Goal: Task Accomplishment & Management: Manage account settings

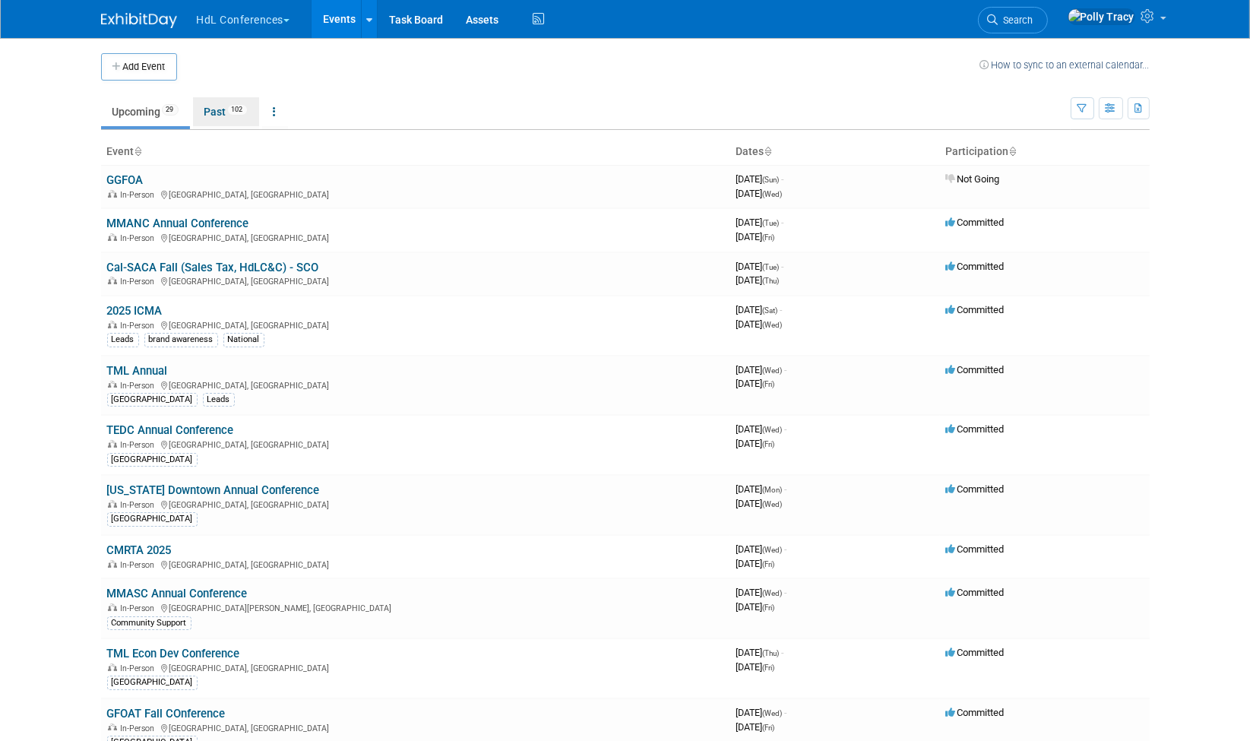
click at [220, 115] on link "Past 102" at bounding box center [226, 111] width 66 height 29
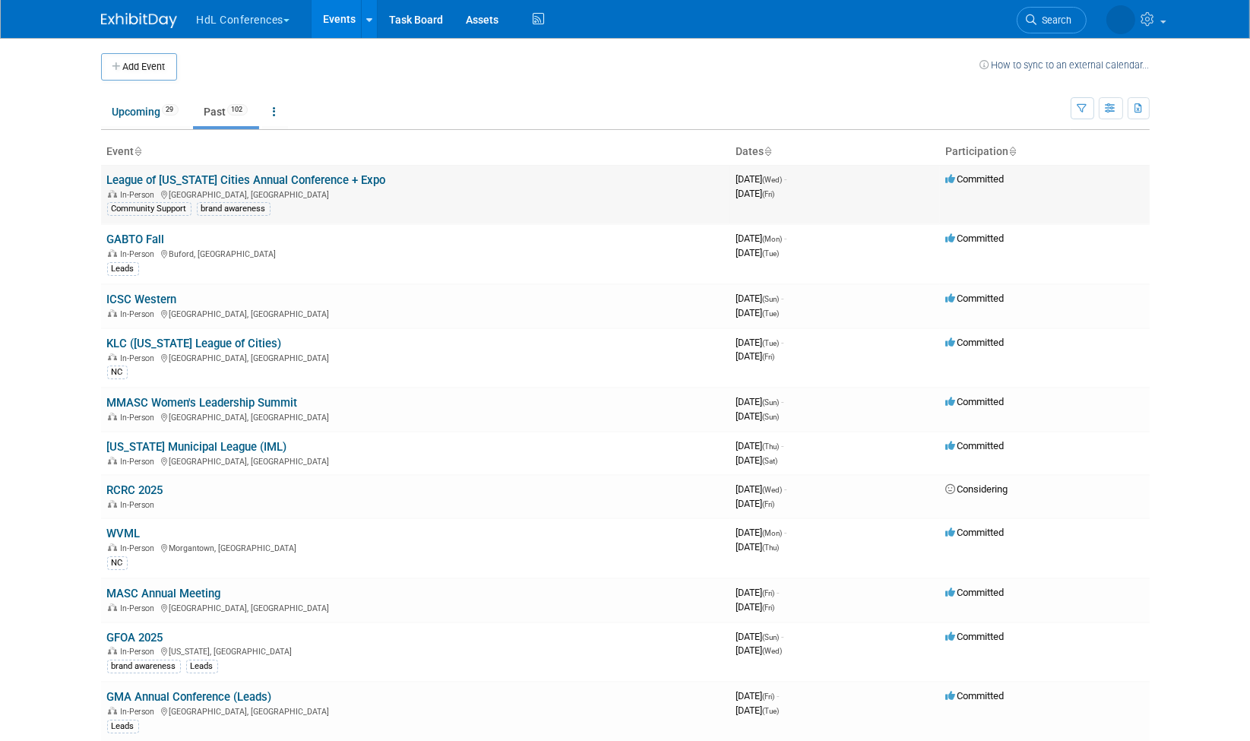
click at [289, 182] on link "League of [US_STATE] Cities Annual Conference + Expo" at bounding box center [246, 180] width 279 height 14
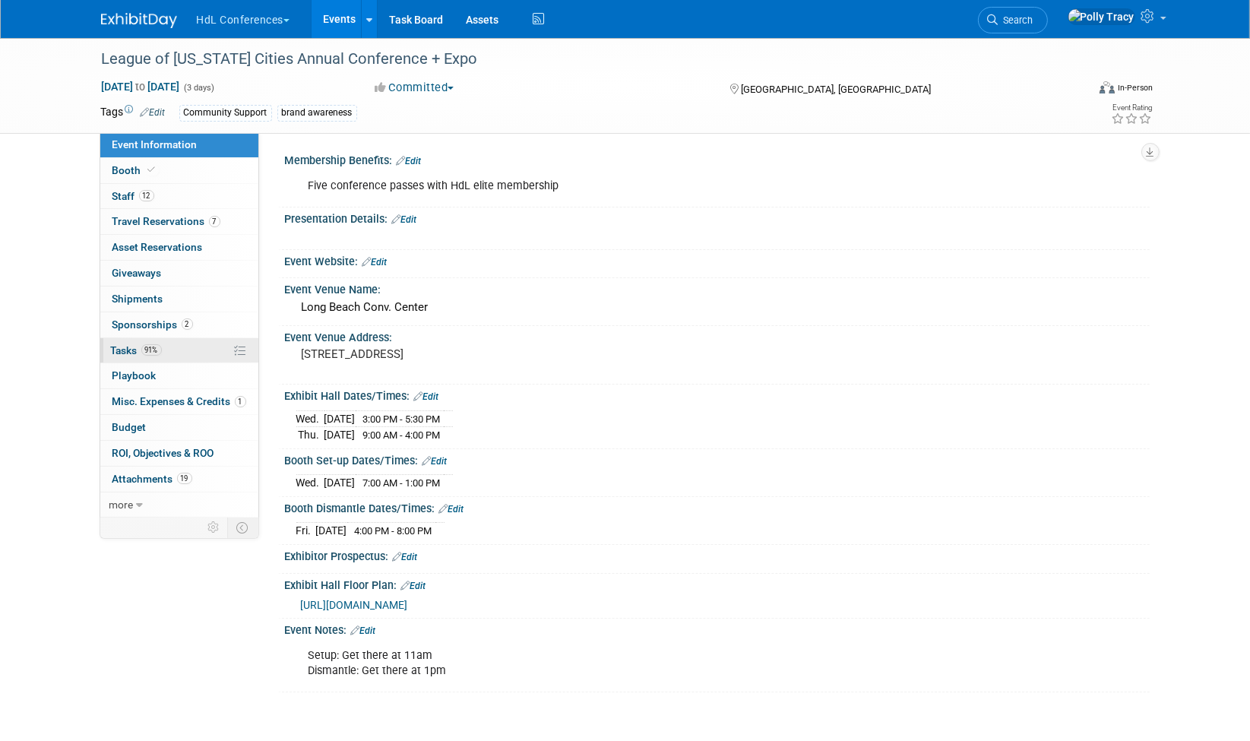
click at [126, 344] on span "Tasks 91%" at bounding box center [136, 350] width 51 height 12
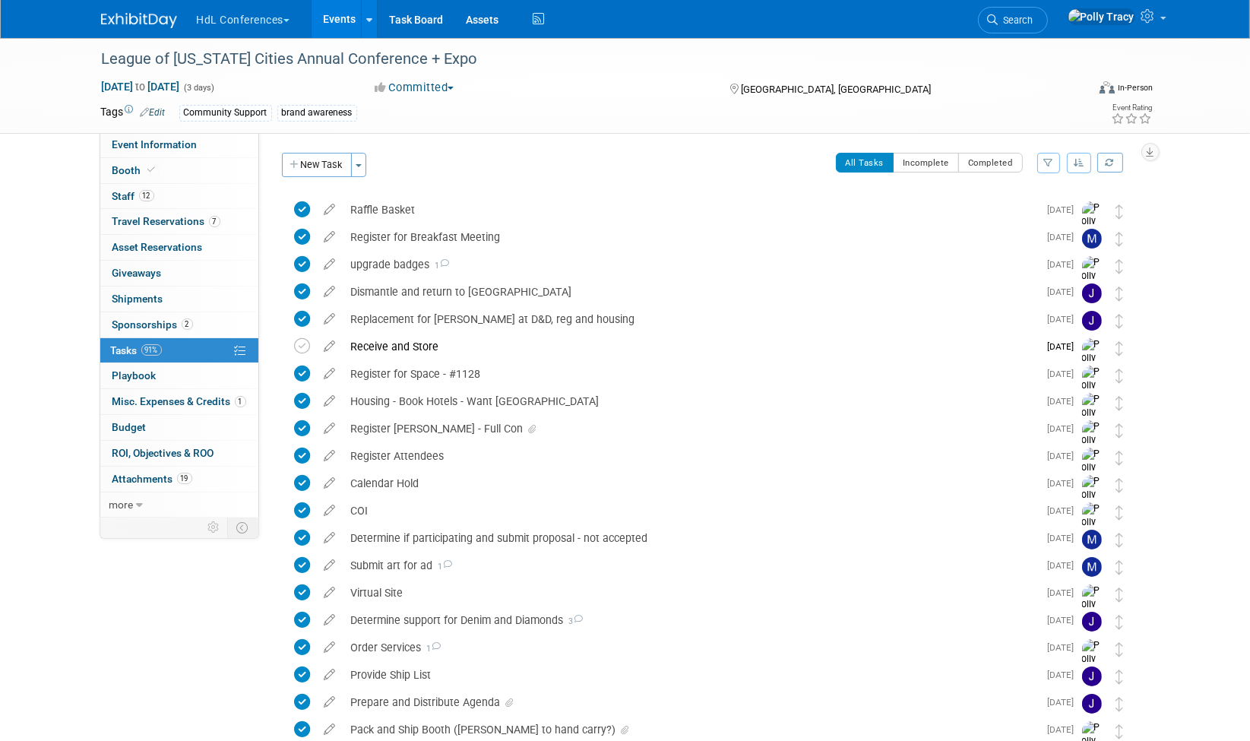
click at [332, 210] on icon at bounding box center [330, 206] width 27 height 19
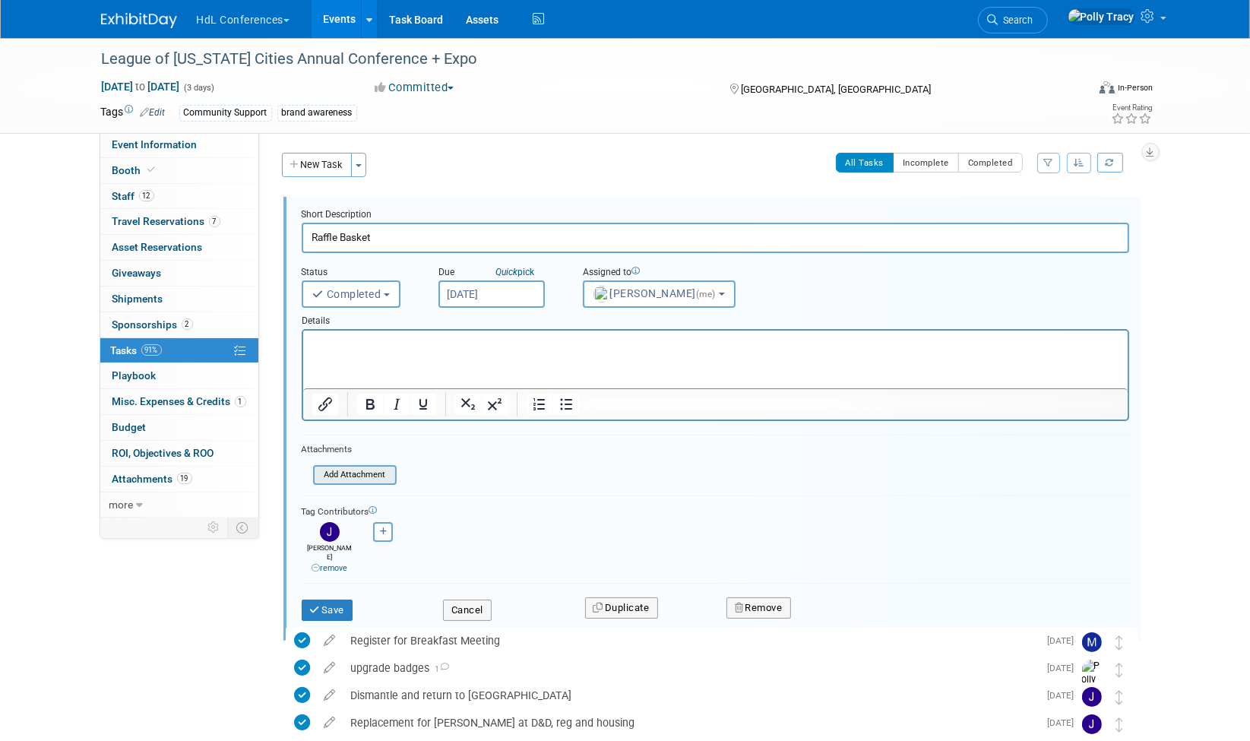
click at [375, 472] on input "file" at bounding box center [317, 474] width 155 height 17
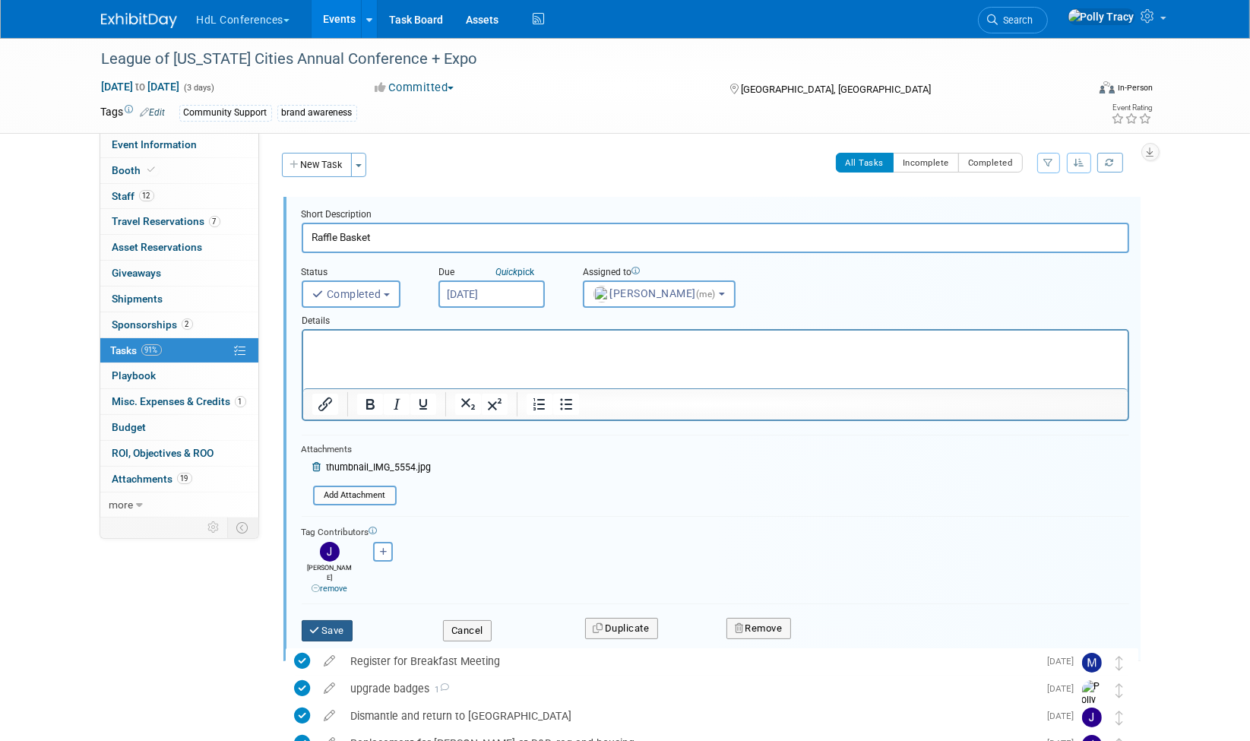
click at [335, 620] on button "Save" at bounding box center [328, 630] width 52 height 21
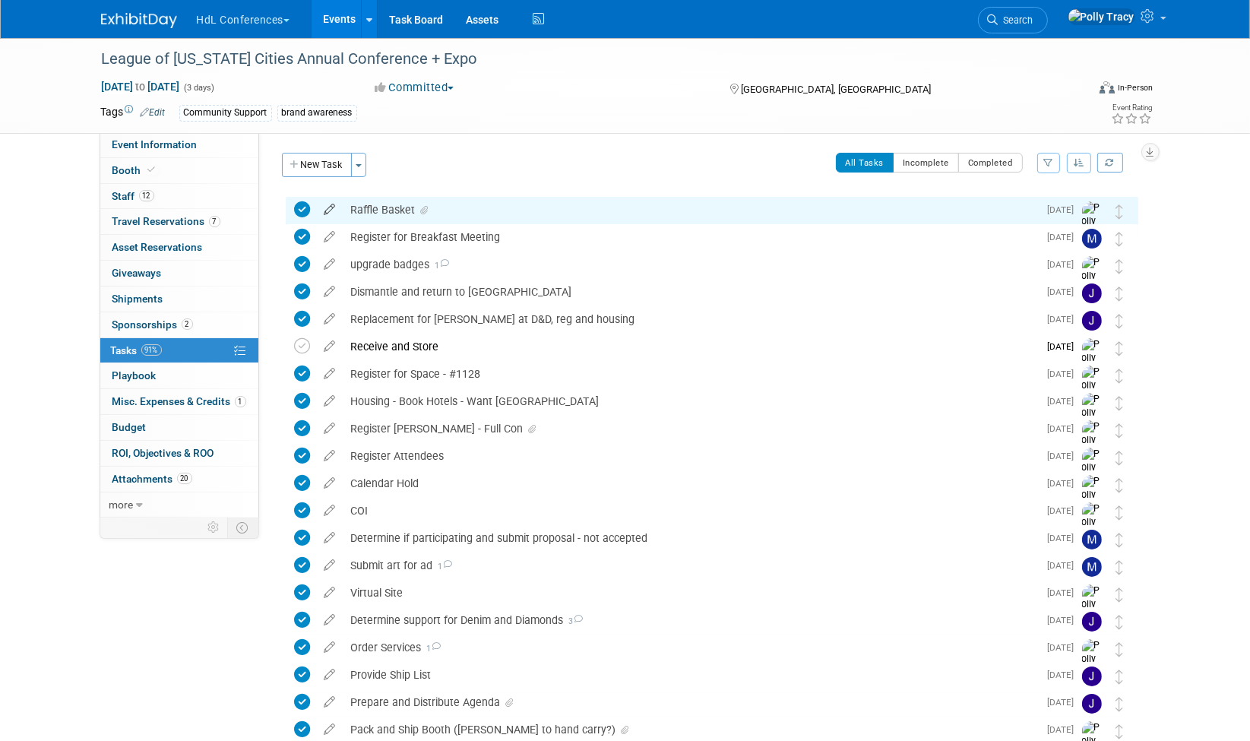
click at [328, 204] on icon at bounding box center [330, 206] width 27 height 19
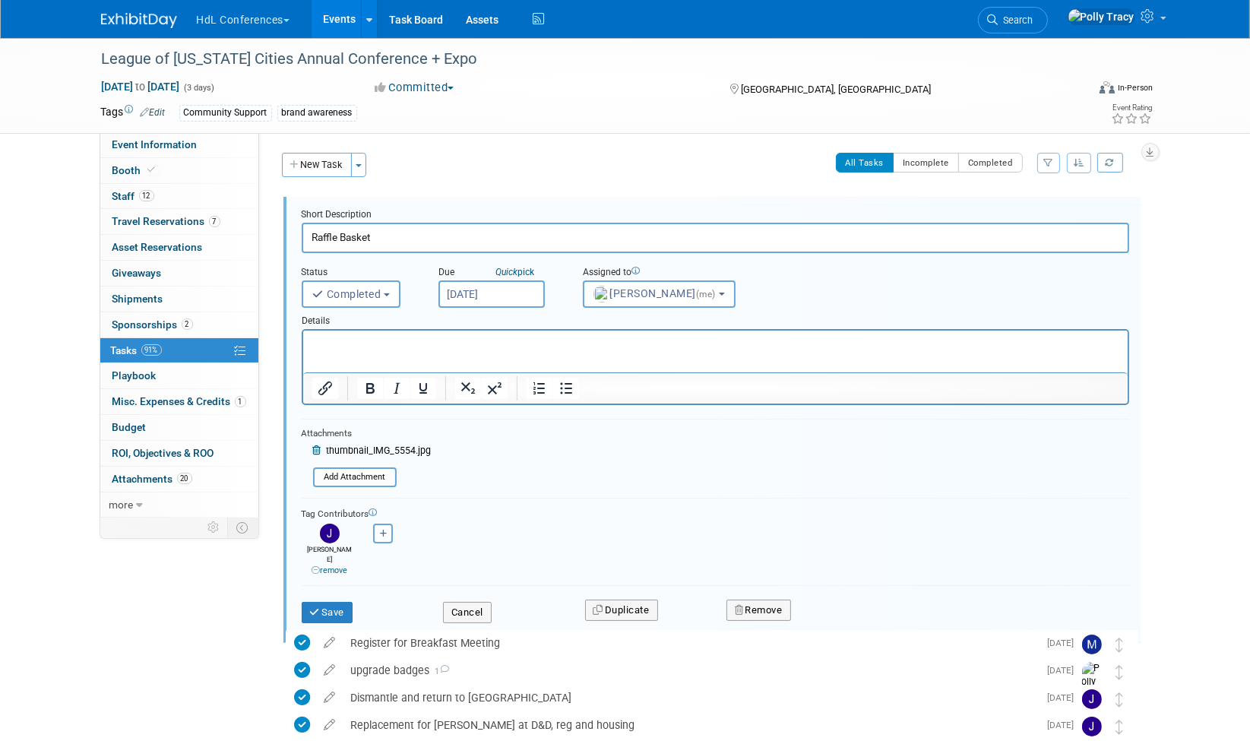
click at [427, 449] on span "thumbnail_IMG_5554.jpg" at bounding box center [379, 450] width 105 height 11
click at [393, 445] on span "thumbnail_IMG_5554.jpg" at bounding box center [379, 450] width 105 height 11
click at [335, 445] on span "thumbnail_IMG_5554.jpg" at bounding box center [379, 450] width 105 height 11
click at [333, 449] on span "thumbnail_IMG_5554.jpg" at bounding box center [379, 450] width 105 height 11
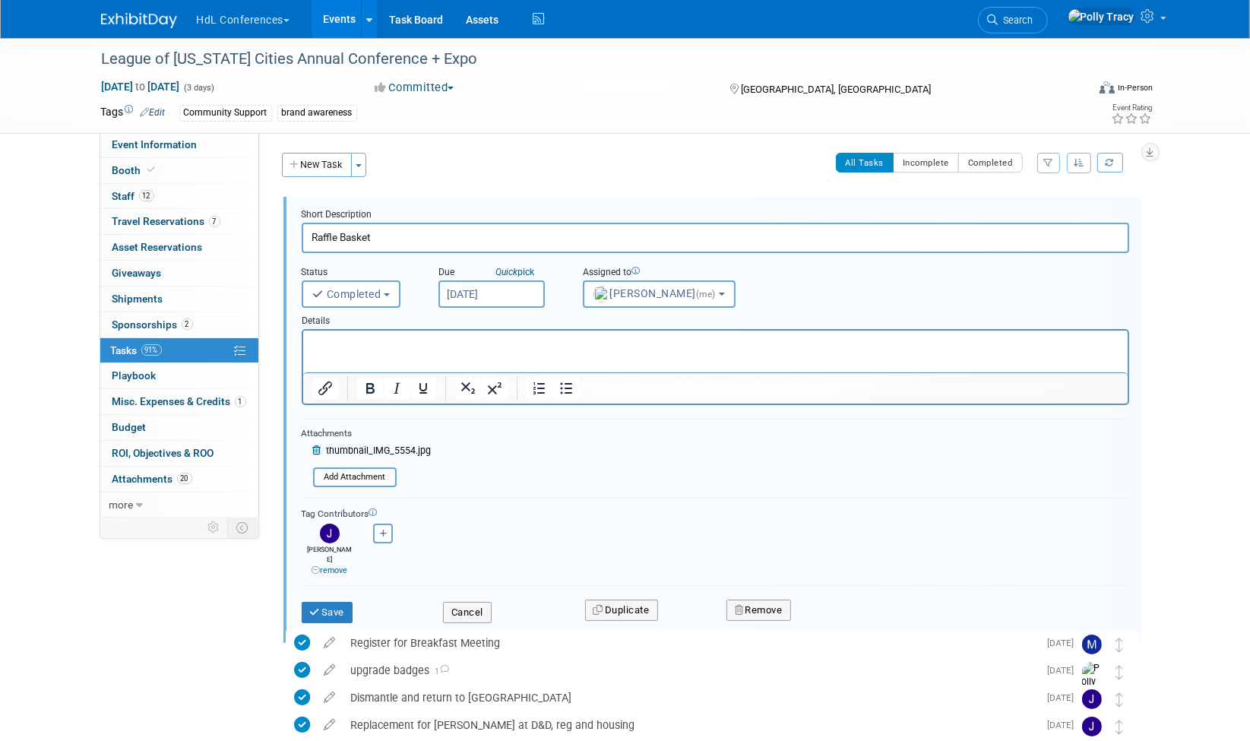
scroll to position [5, 0]
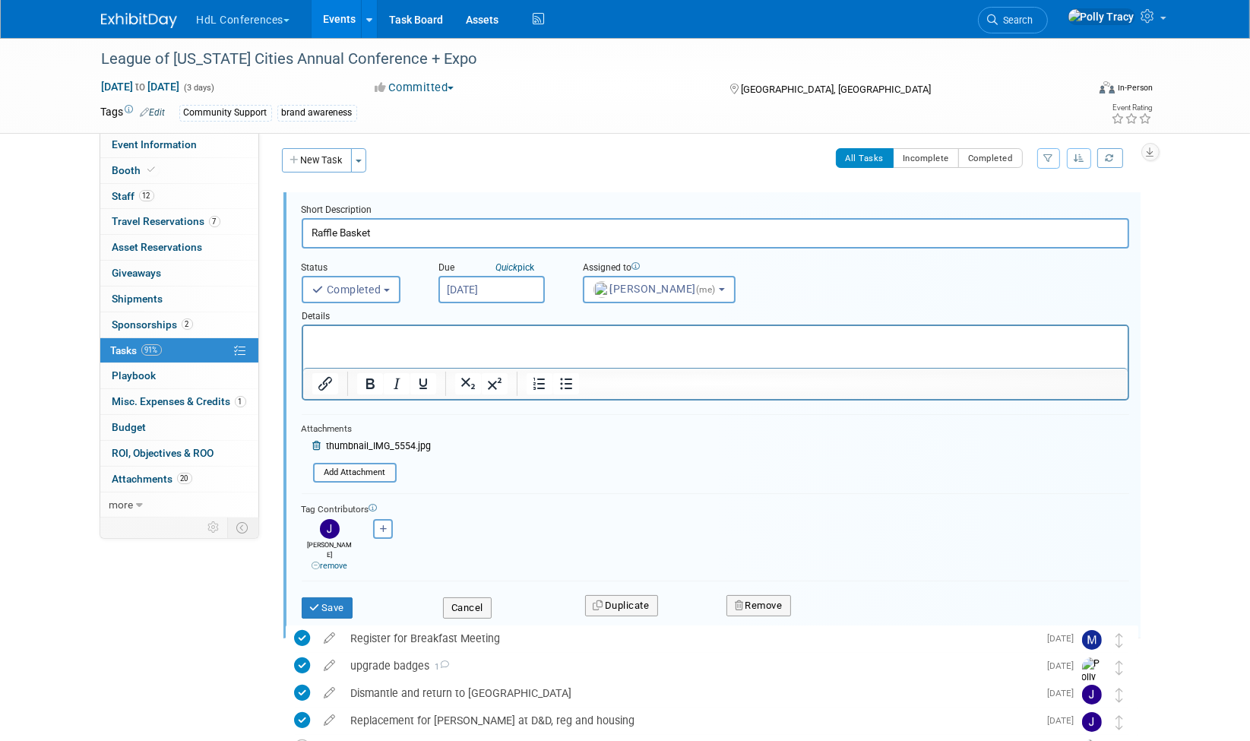
click at [371, 441] on span "thumbnail_IMG_5554.jpg" at bounding box center [379, 446] width 105 height 11
click at [553, 486] on form "Short Description Raffle Basket Status <i class="far fa-clock" style="padding: …" at bounding box center [715, 419] width 850 height 430
click at [341, 597] on button "Save" at bounding box center [328, 607] width 52 height 21
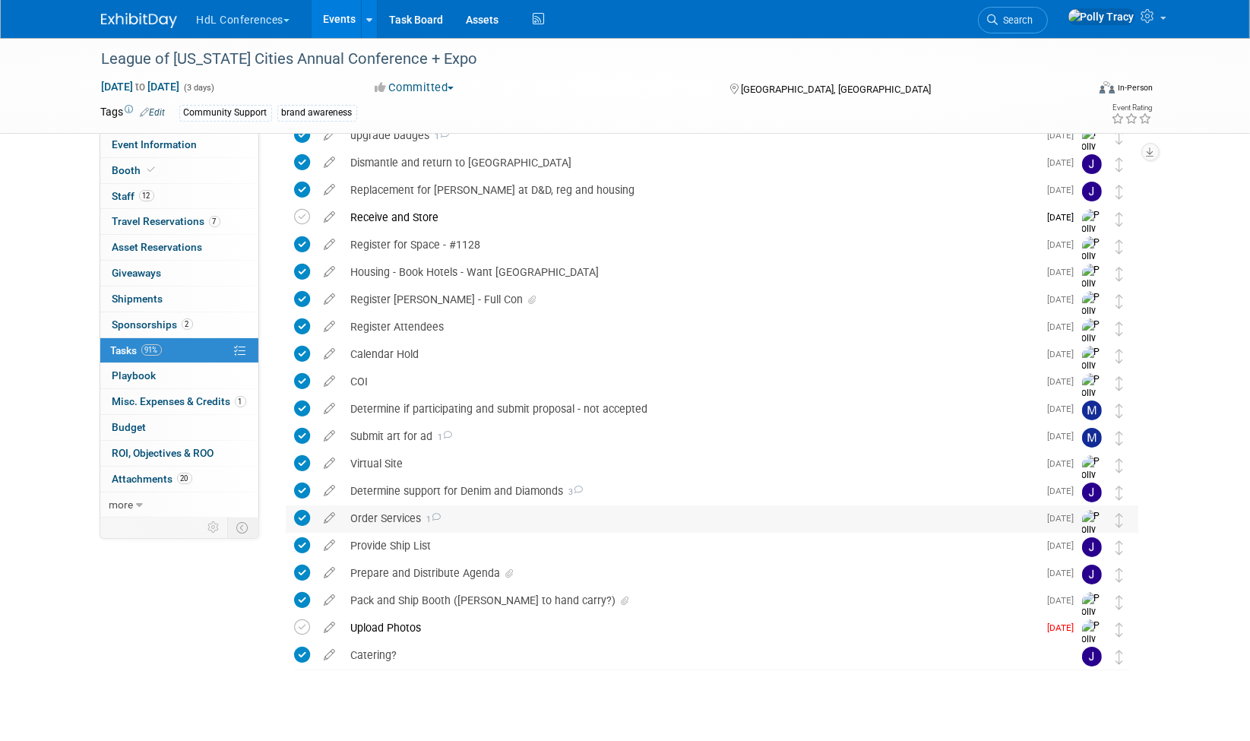
scroll to position [131, 0]
click at [431, 590] on div "Pack and Ship Booth (Johnny to hand carry?)" at bounding box center [690, 599] width 695 height 26
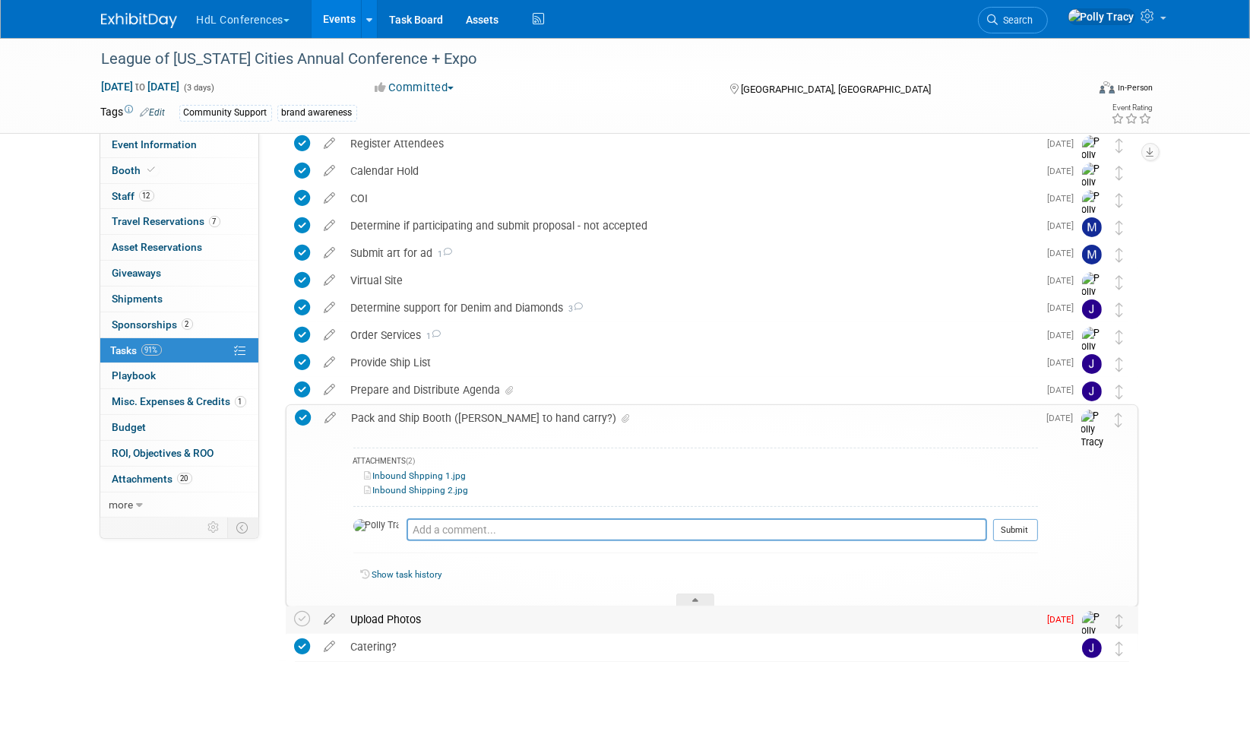
scroll to position [324, 0]
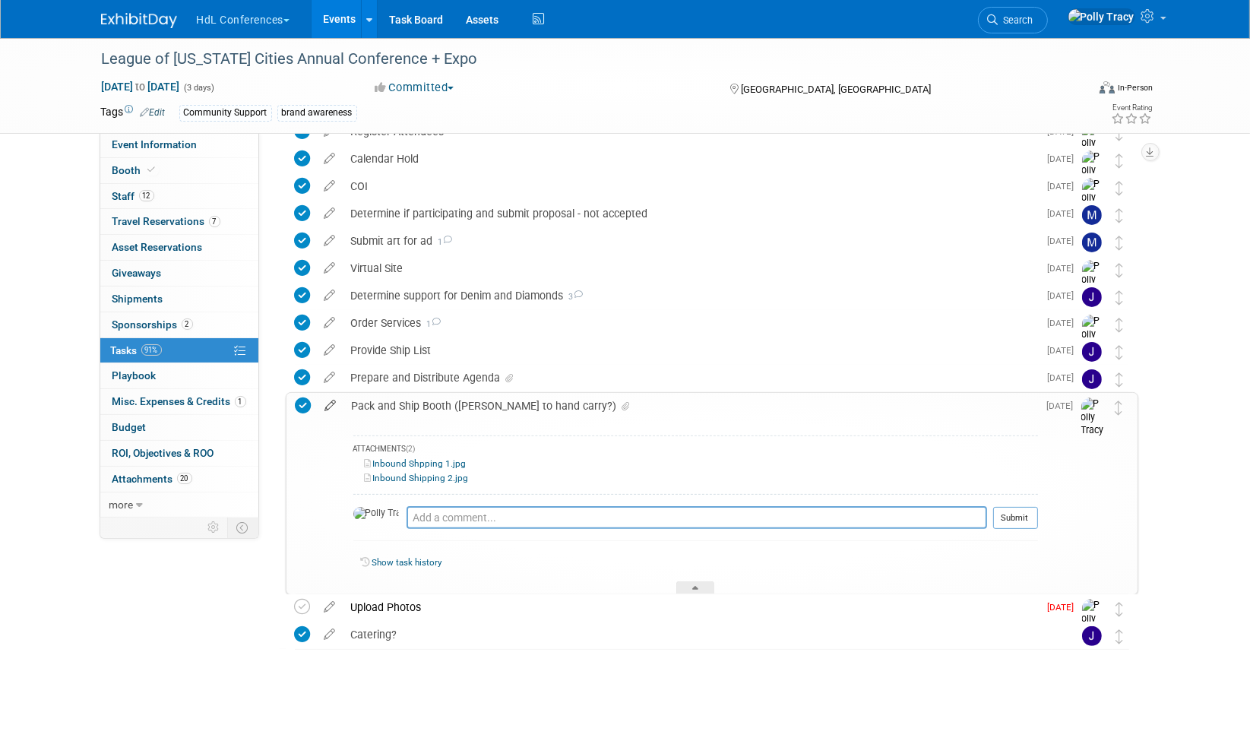
click at [334, 400] on icon at bounding box center [331, 402] width 27 height 19
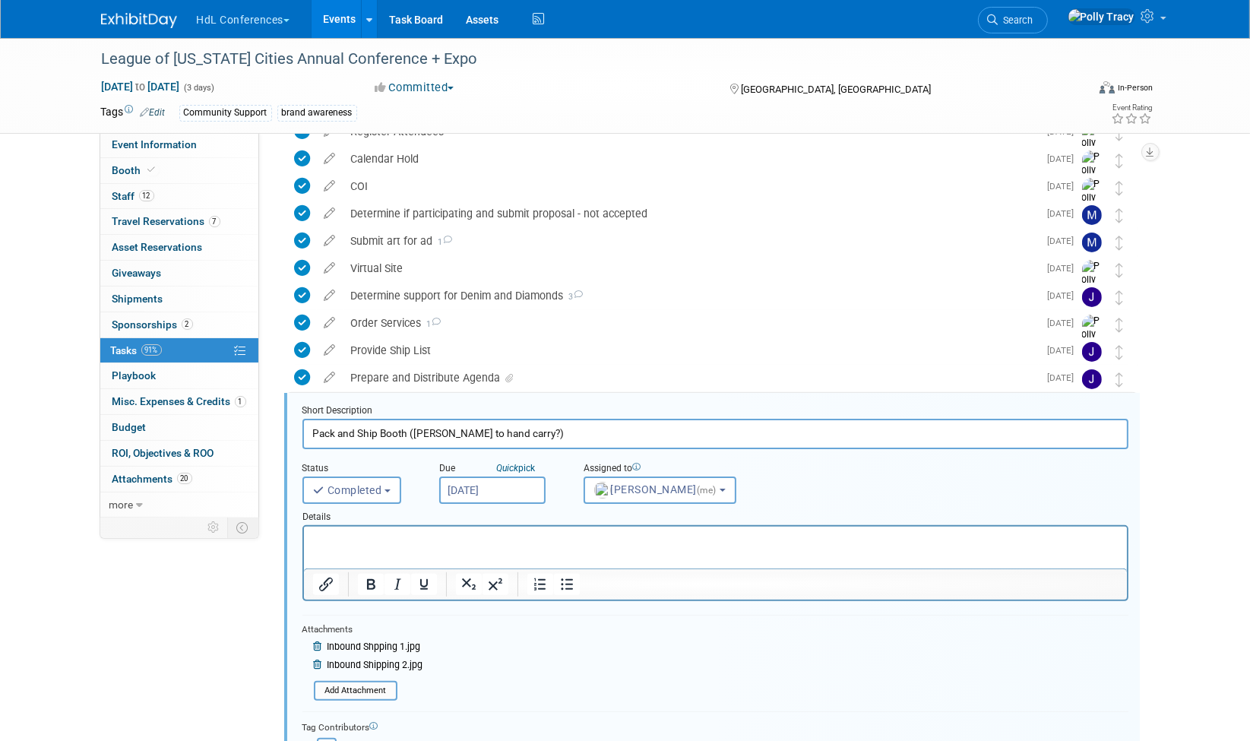
scroll to position [495, 0]
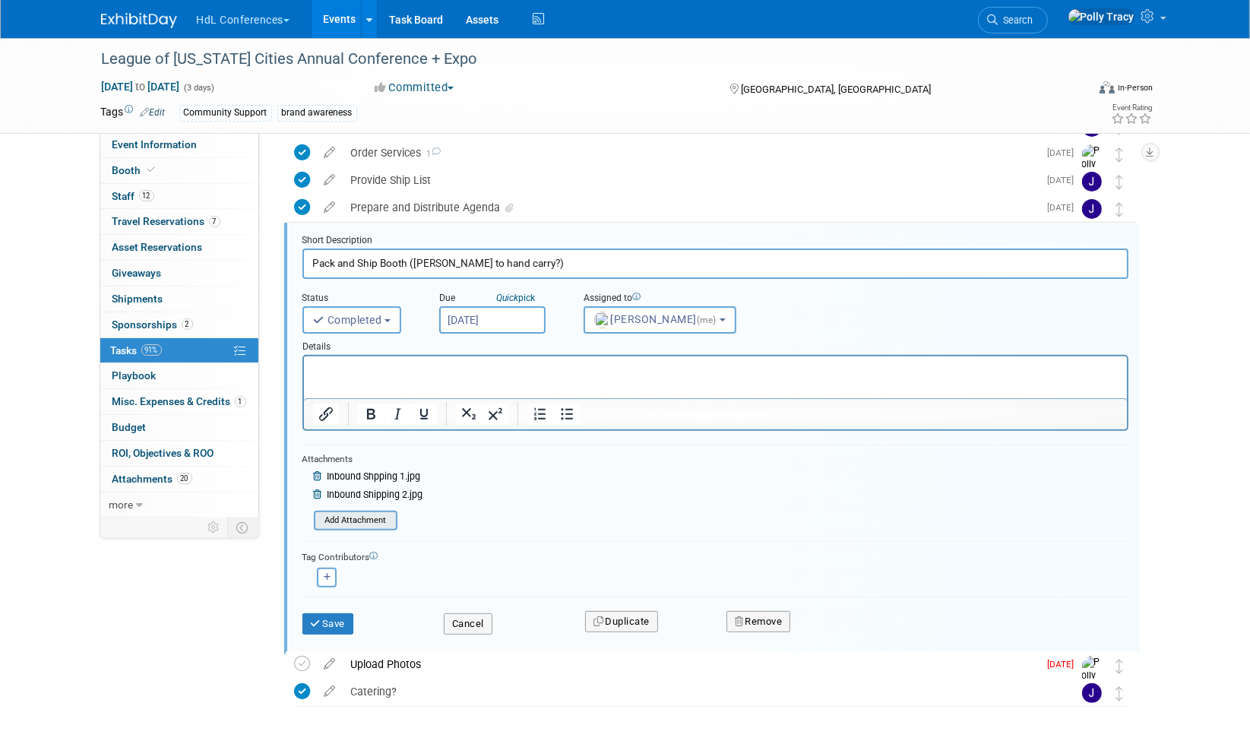
click at [362, 521] on input "file" at bounding box center [318, 520] width 155 height 17
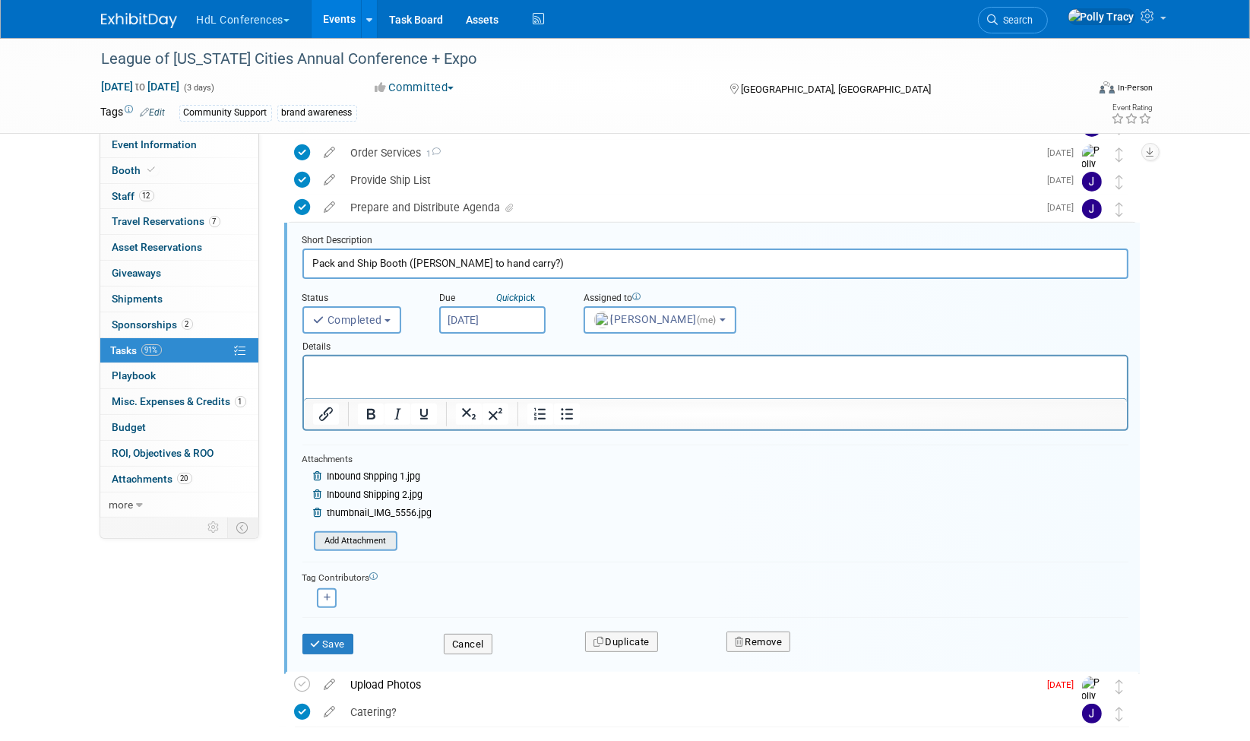
click at [380, 538] on input "file" at bounding box center [318, 541] width 155 height 17
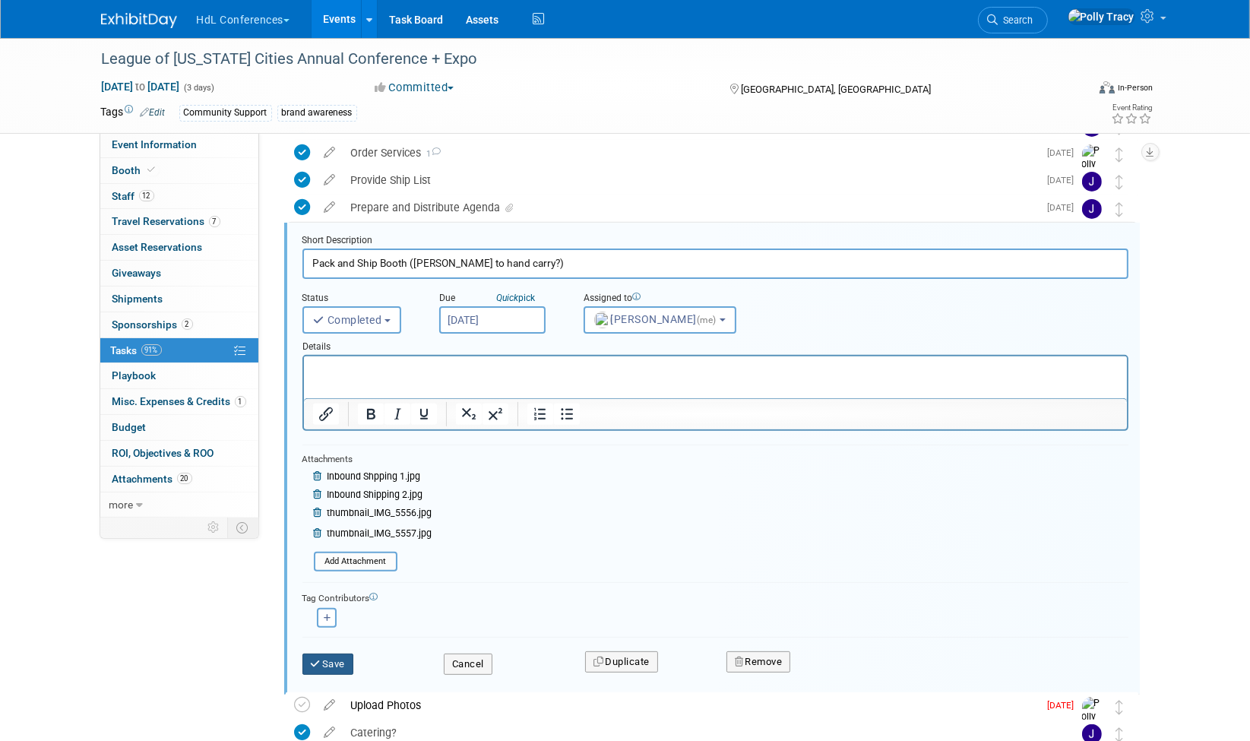
click at [343, 654] on button "Save" at bounding box center [328, 663] width 52 height 21
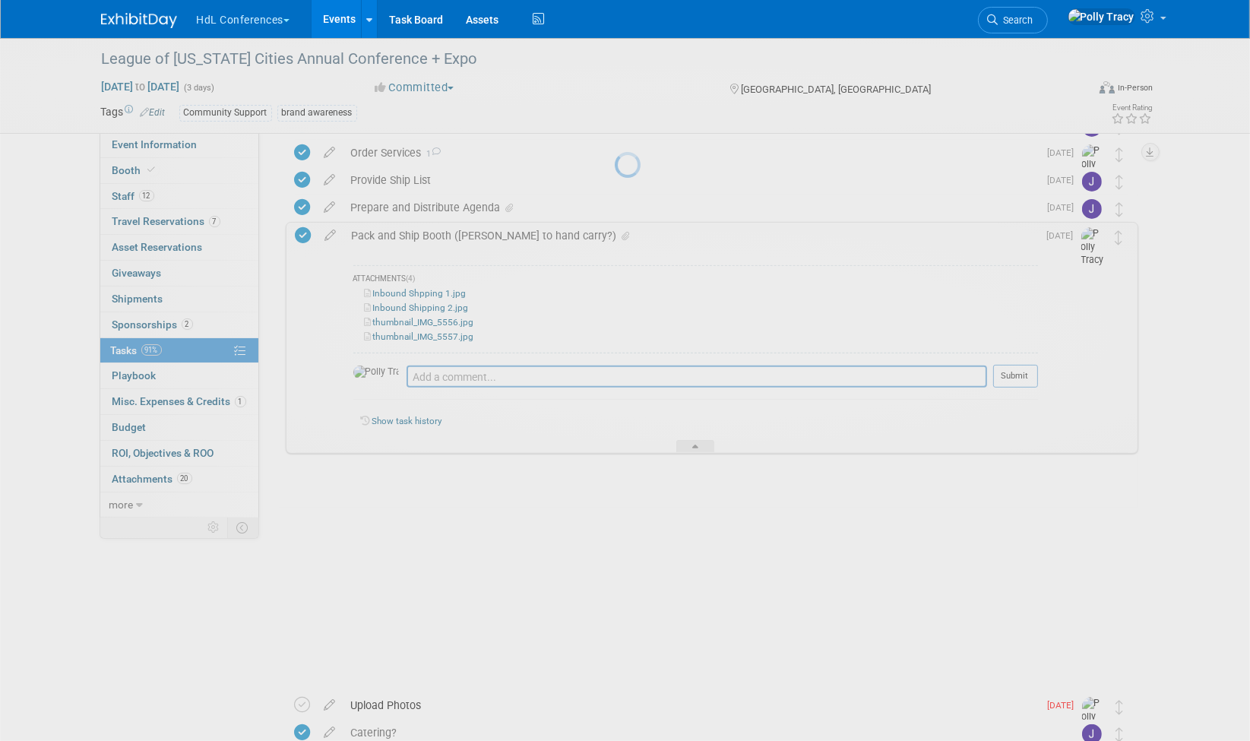
scroll to position [353, 0]
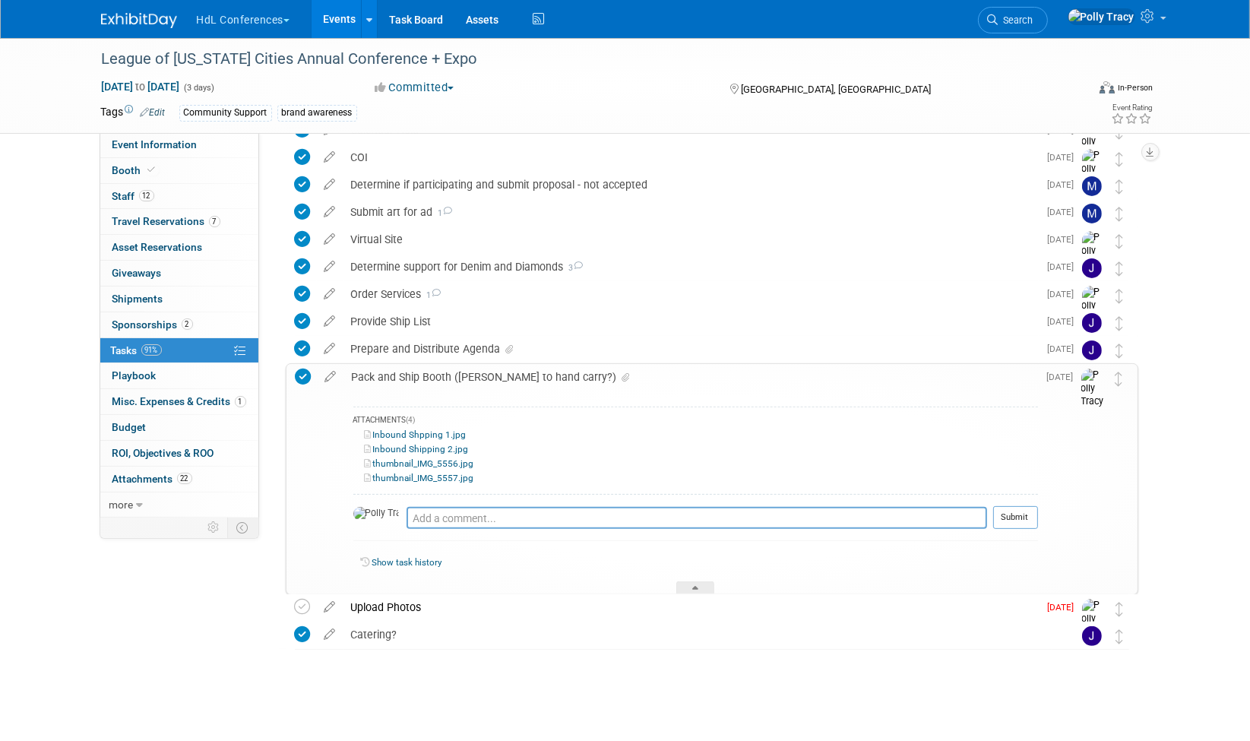
click at [427, 429] on link "Inbound Shpping 1.jpg" at bounding box center [416, 434] width 102 height 11
click at [412, 479] on link "thumbnail_IMG_5557.jpg" at bounding box center [419, 478] width 109 height 11
click at [703, 581] on div at bounding box center [695, 587] width 38 height 13
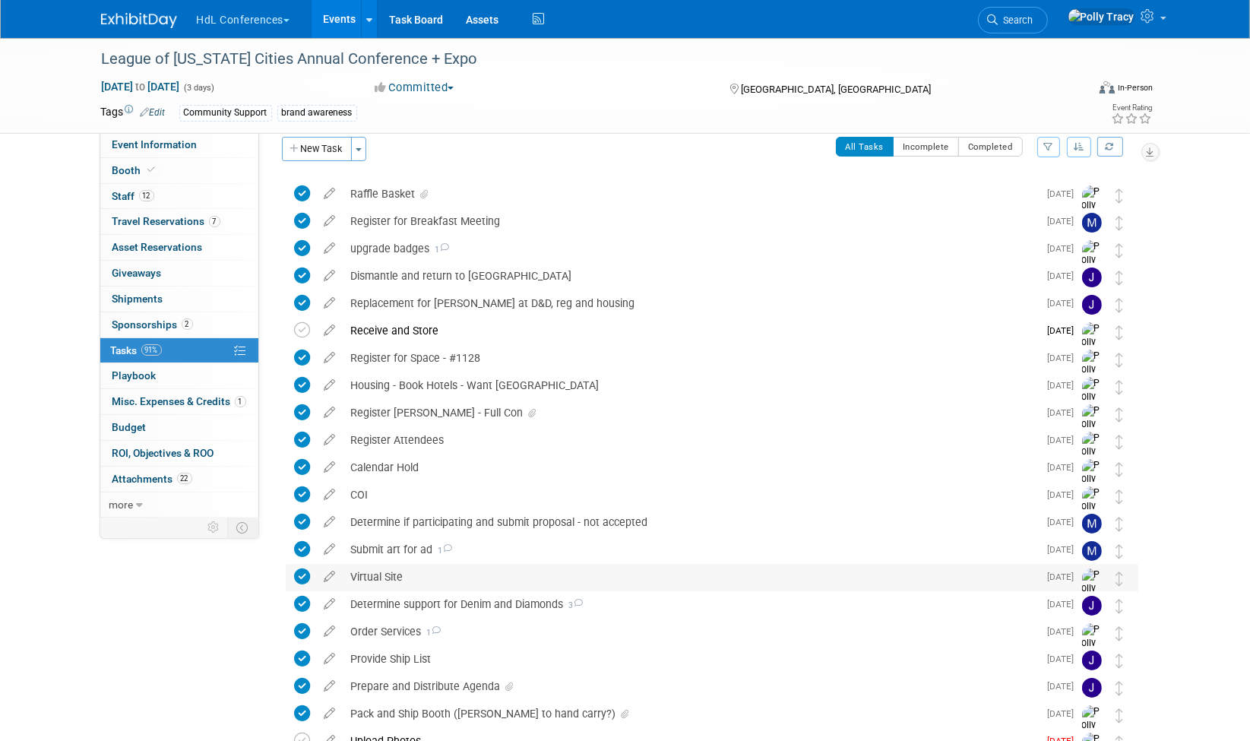
scroll to position [0, 0]
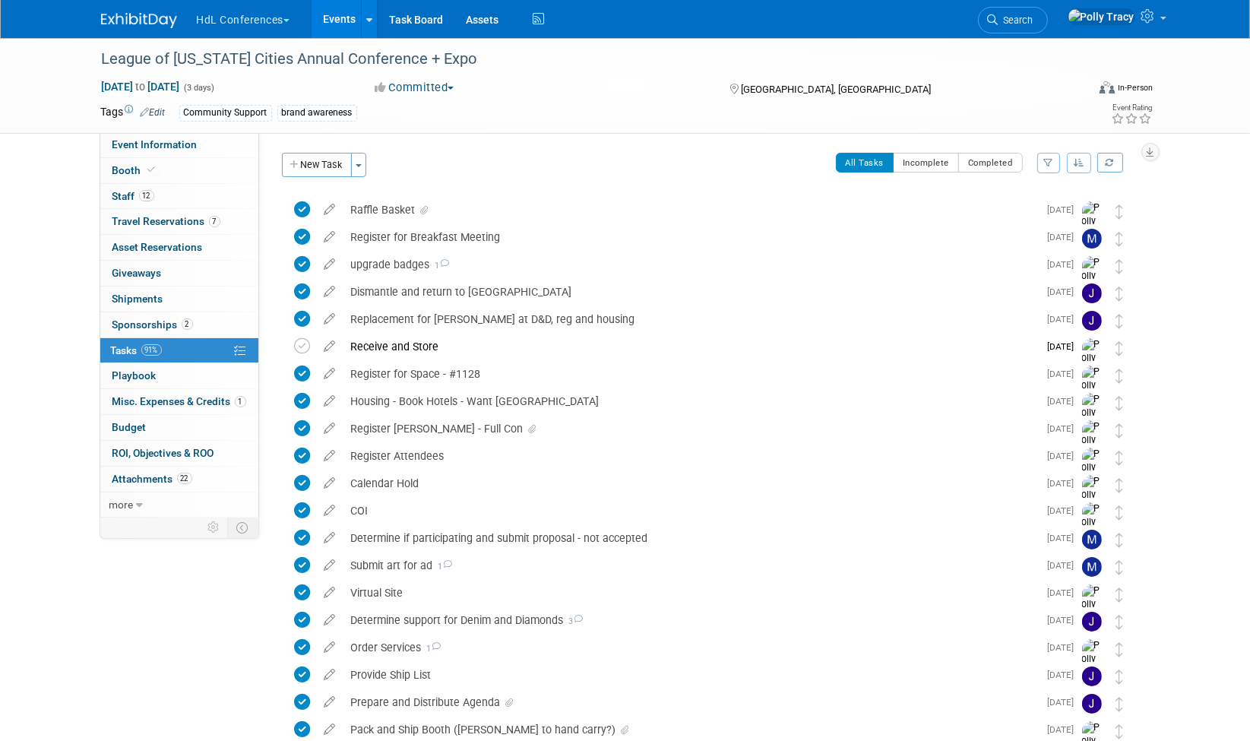
click at [369, 206] on div "Raffle Basket" at bounding box center [690, 210] width 695 height 26
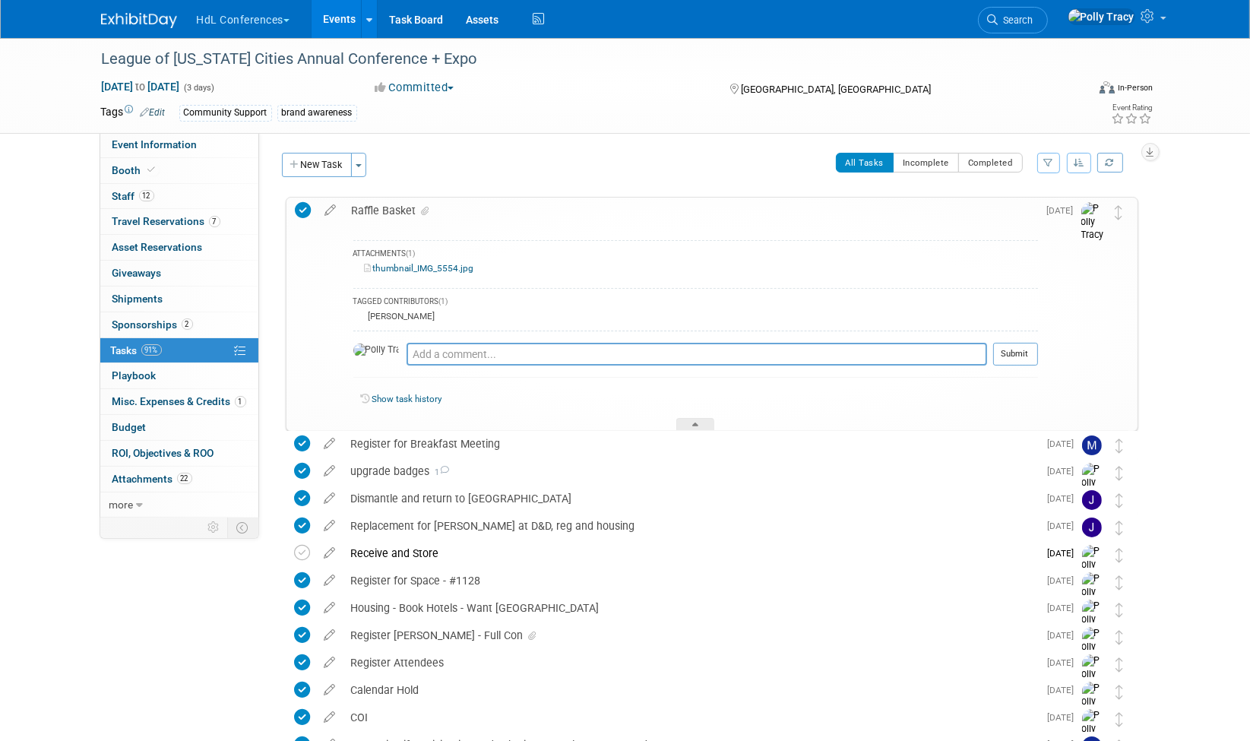
click at [403, 264] on link "thumbnail_IMG_5554.jpg" at bounding box center [419, 268] width 109 height 11
click at [704, 422] on div at bounding box center [695, 424] width 38 height 13
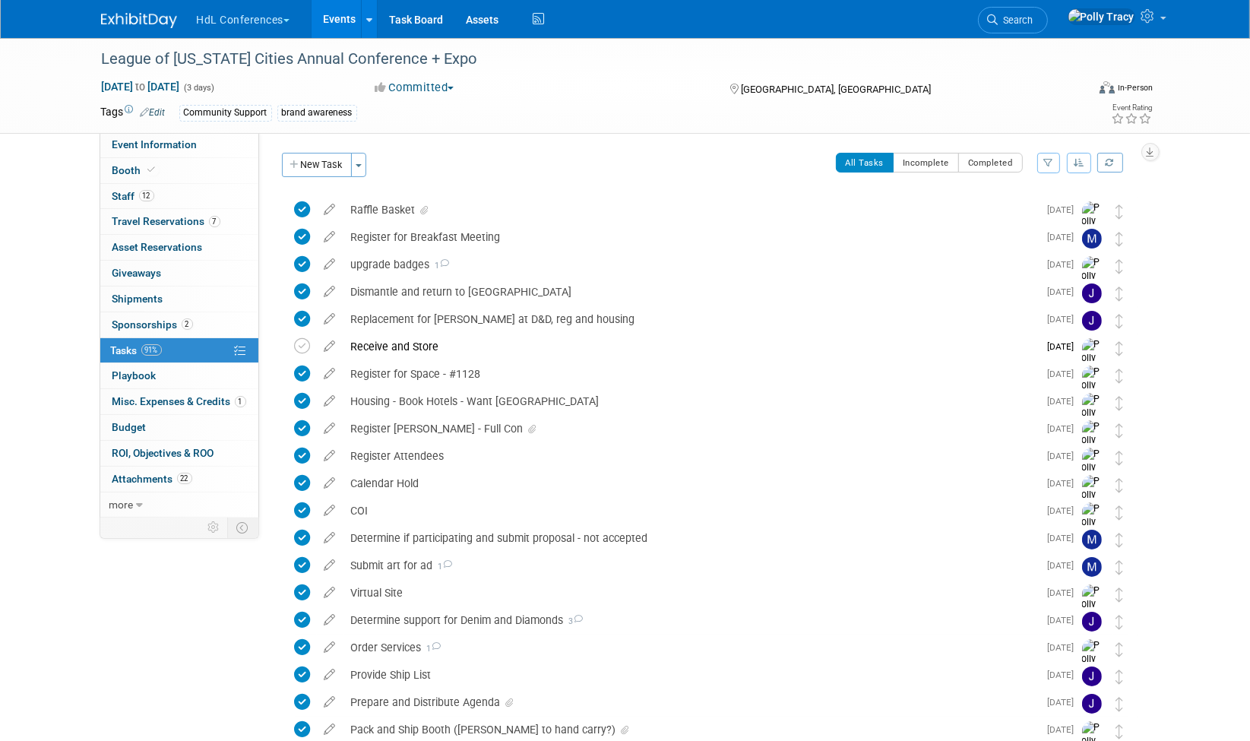
click at [267, 17] on button "HdL Conferences" at bounding box center [252, 16] width 114 height 33
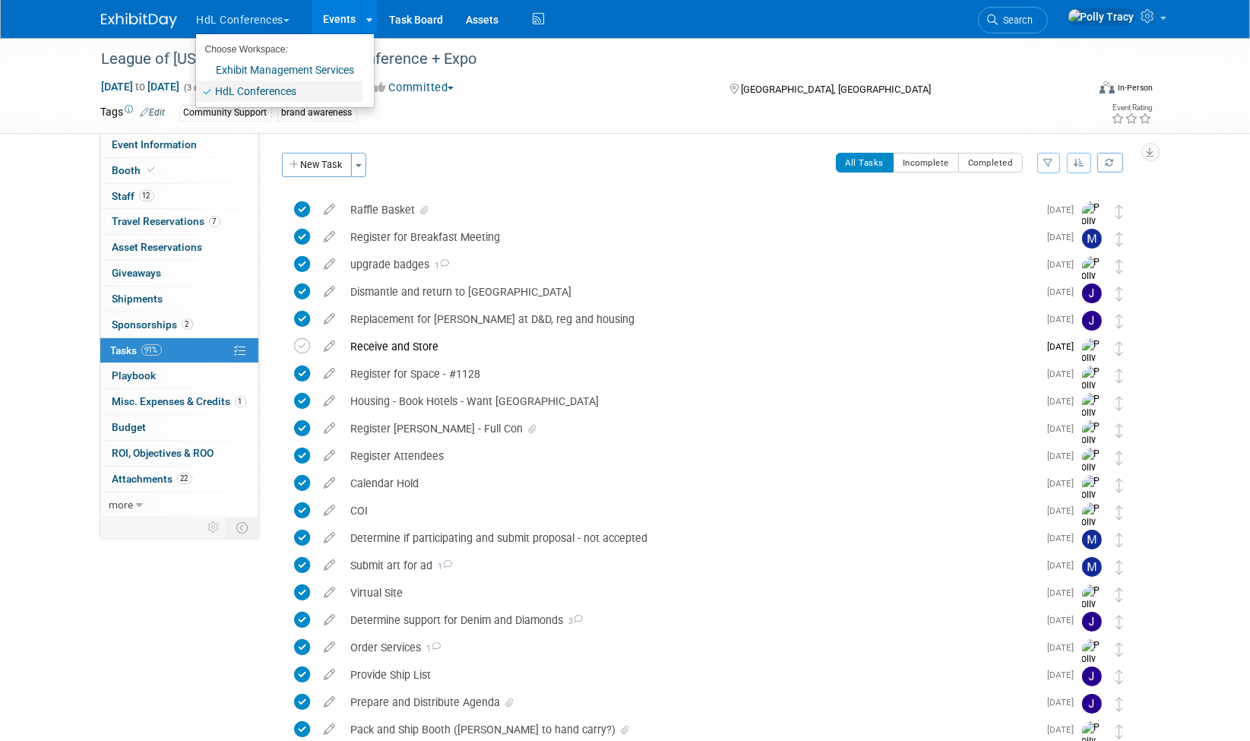
click at [251, 97] on link "HdL Conferences" at bounding box center [279, 91] width 166 height 21
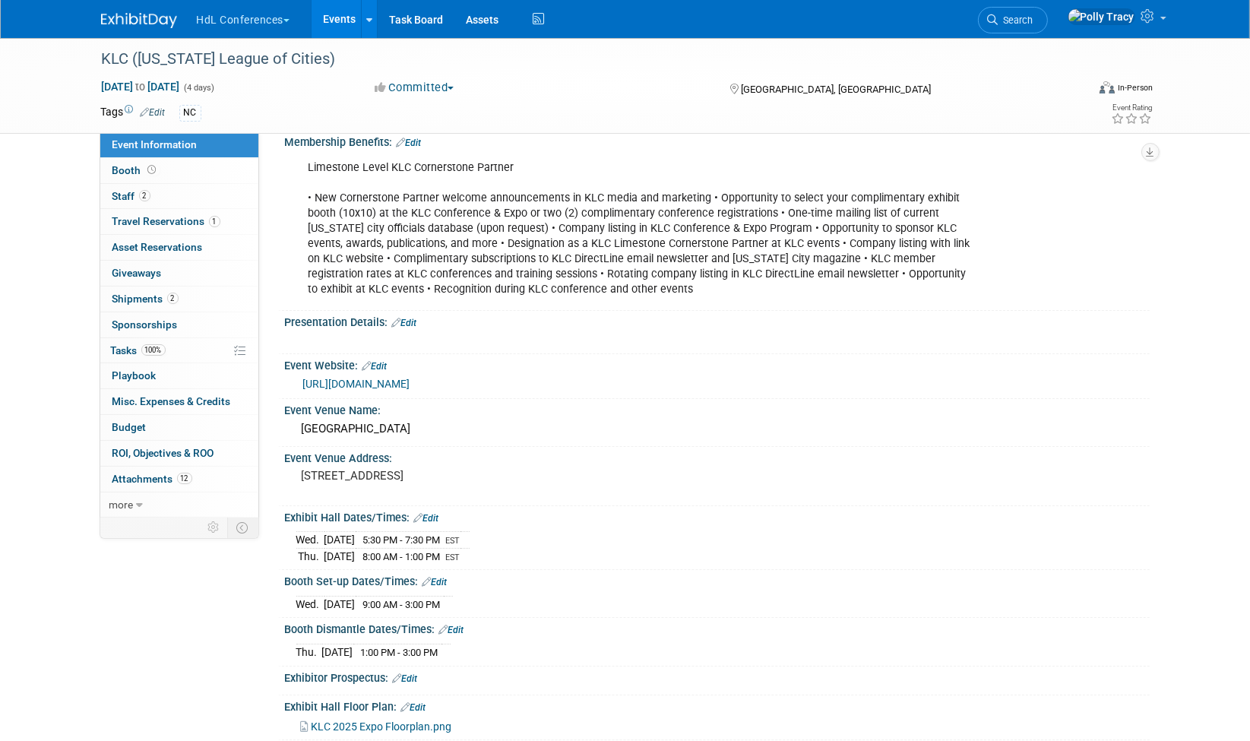
click at [258, 24] on button "HdL Conferences" at bounding box center [252, 16] width 114 height 33
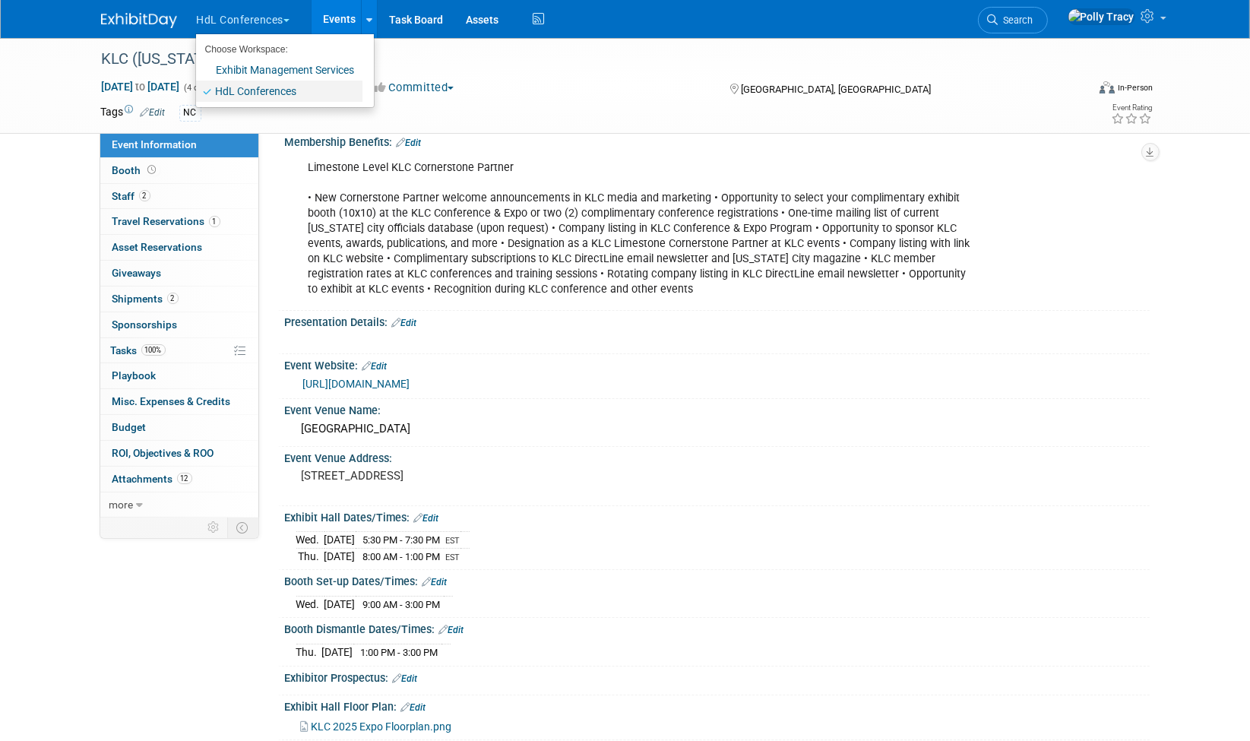
click at [260, 84] on link "HdL Conferences" at bounding box center [279, 91] width 166 height 21
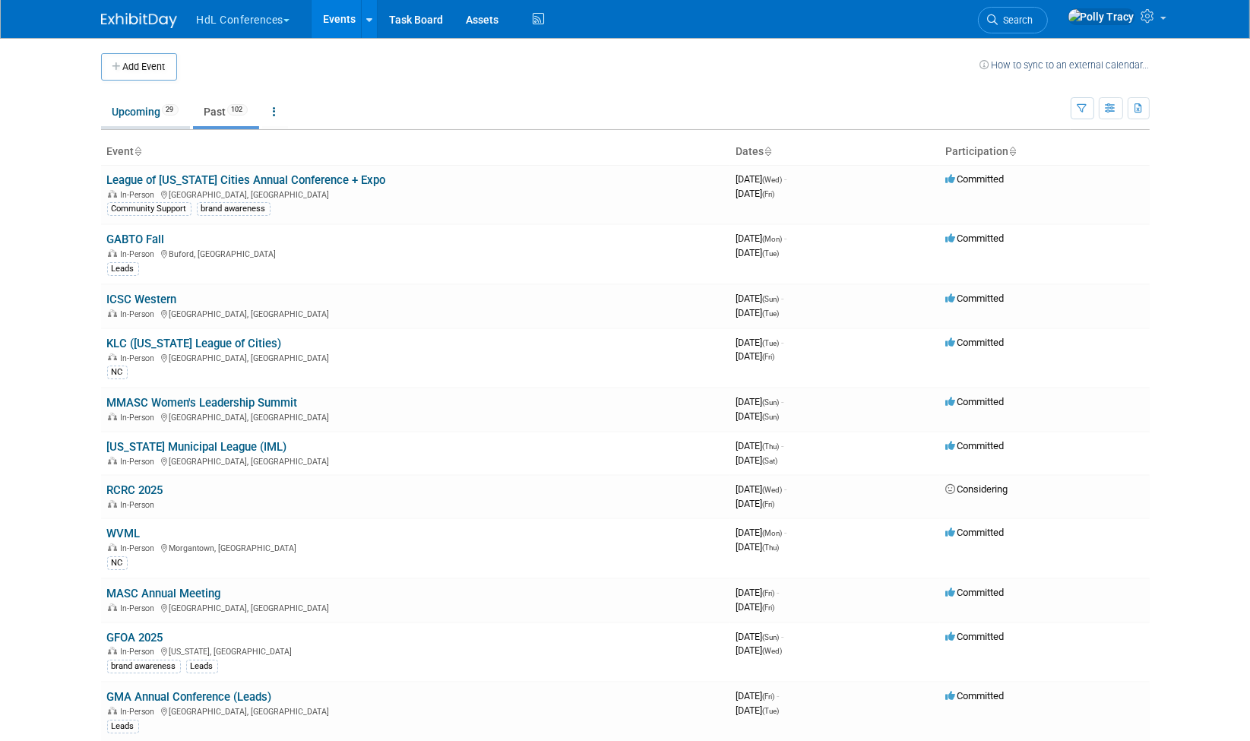
click at [134, 108] on link "Upcoming 29" at bounding box center [145, 111] width 89 height 29
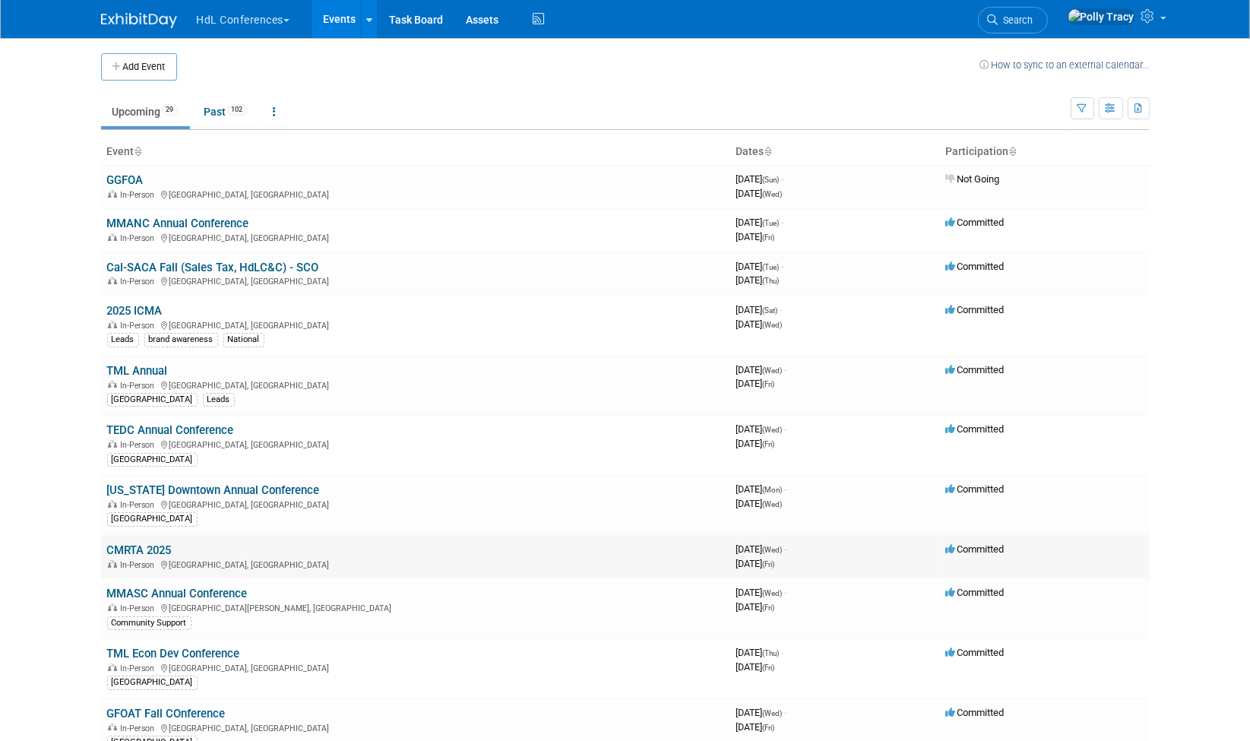
click at [141, 543] on link "CMRTA 2025" at bounding box center [139, 550] width 65 height 14
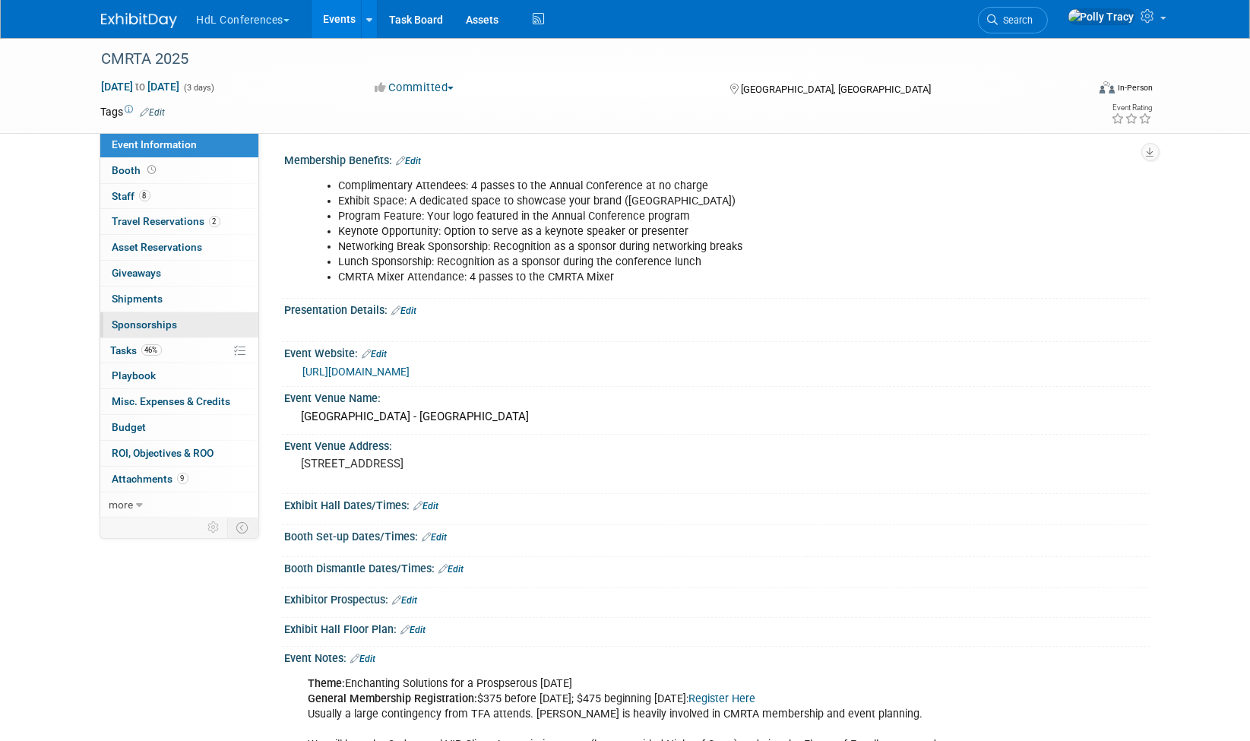
click at [153, 318] on span "Sponsorships 0" at bounding box center [144, 324] width 65 height 12
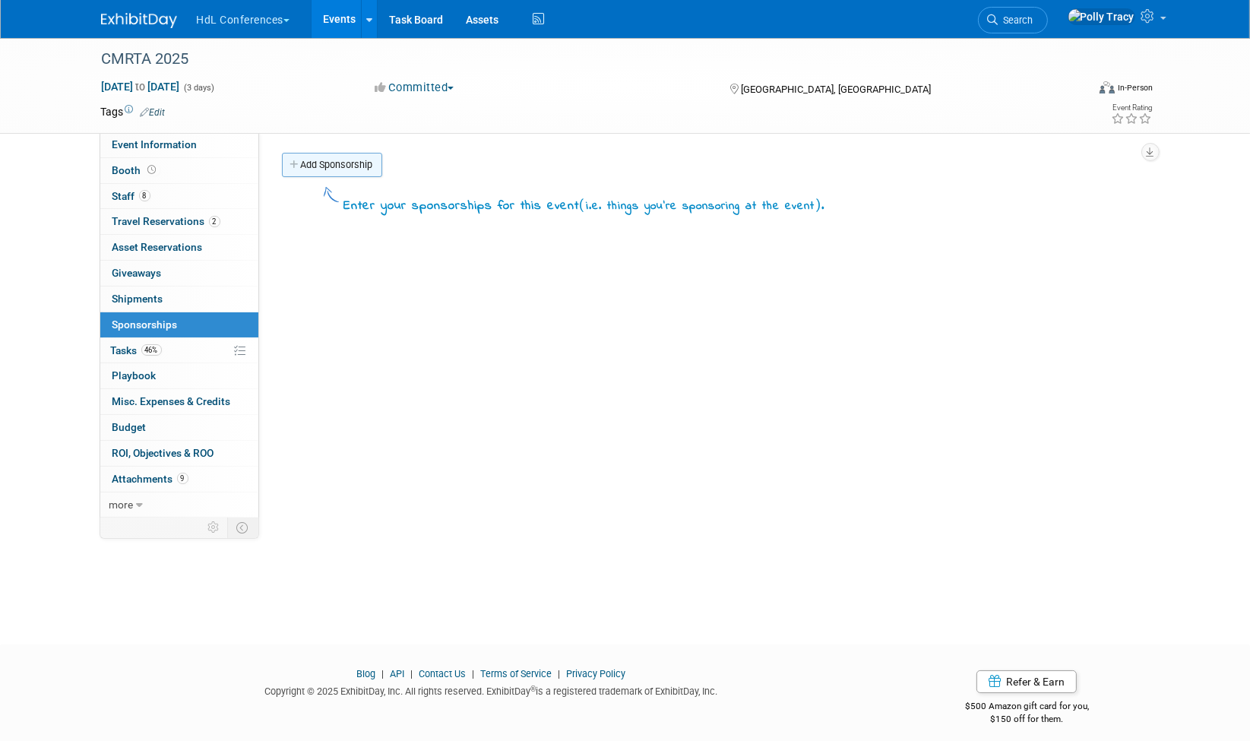
click at [348, 166] on link "Add Sponsorship" at bounding box center [332, 165] width 100 height 24
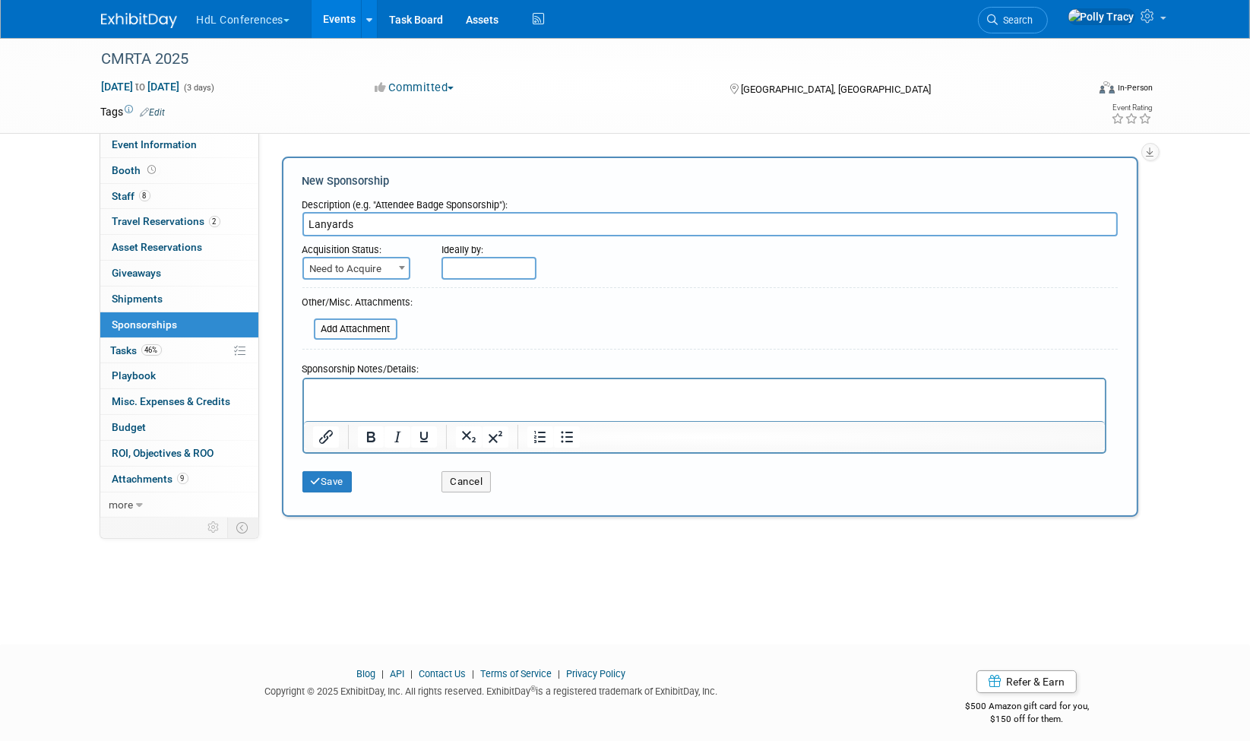
type input "Lanyards"
click at [355, 269] on span "Need to Acquire" at bounding box center [356, 268] width 105 height 21
select select "2"
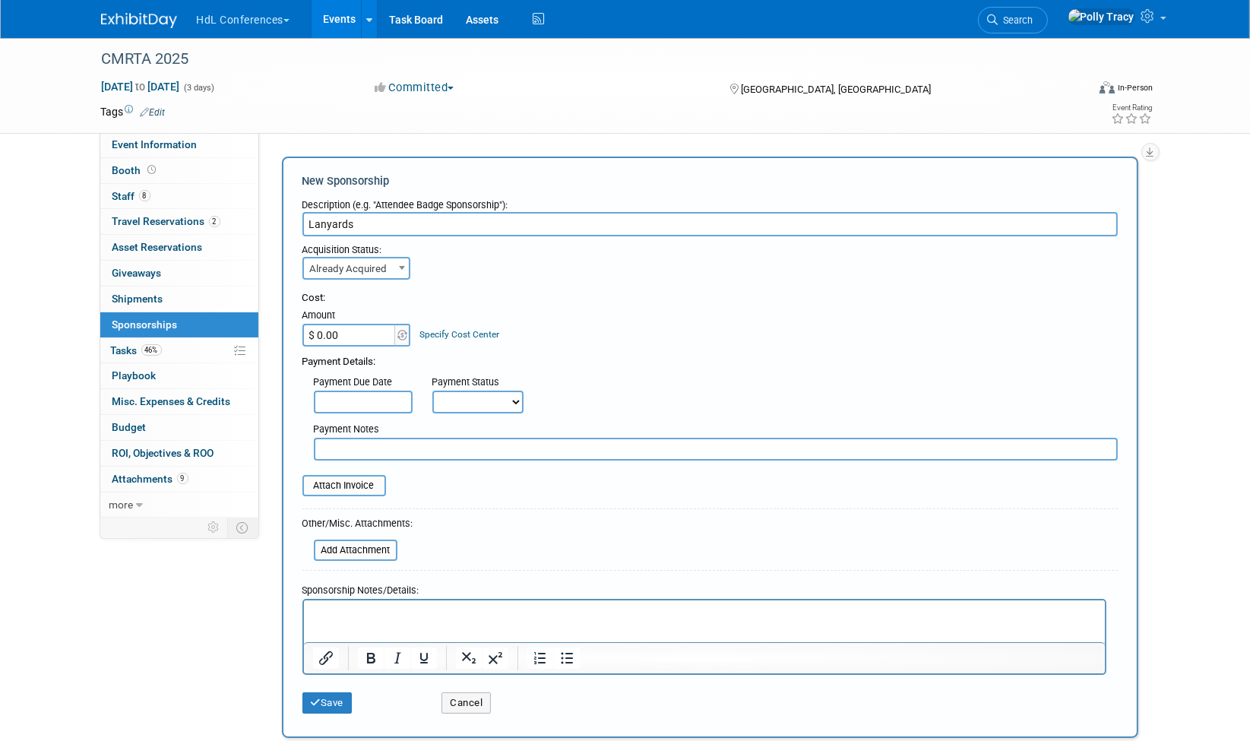
click at [367, 328] on input "$ 0.00" at bounding box center [349, 335] width 95 height 23
type input "$ 250.00"
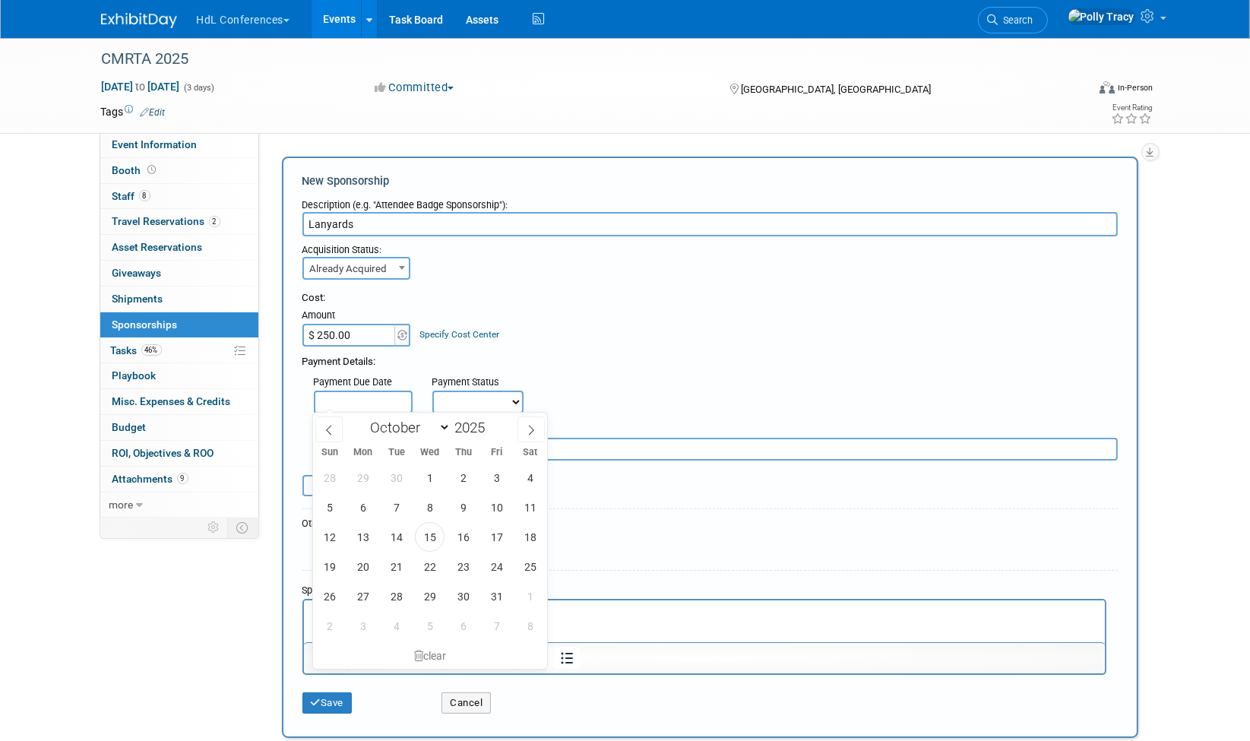
click at [395, 404] on input "text" at bounding box center [363, 401] width 99 height 23
click at [395, 390] on input "text" at bounding box center [363, 401] width 99 height 23
click at [431, 533] on span "15" at bounding box center [430, 537] width 30 height 30
type input "Oct 15, 2025"
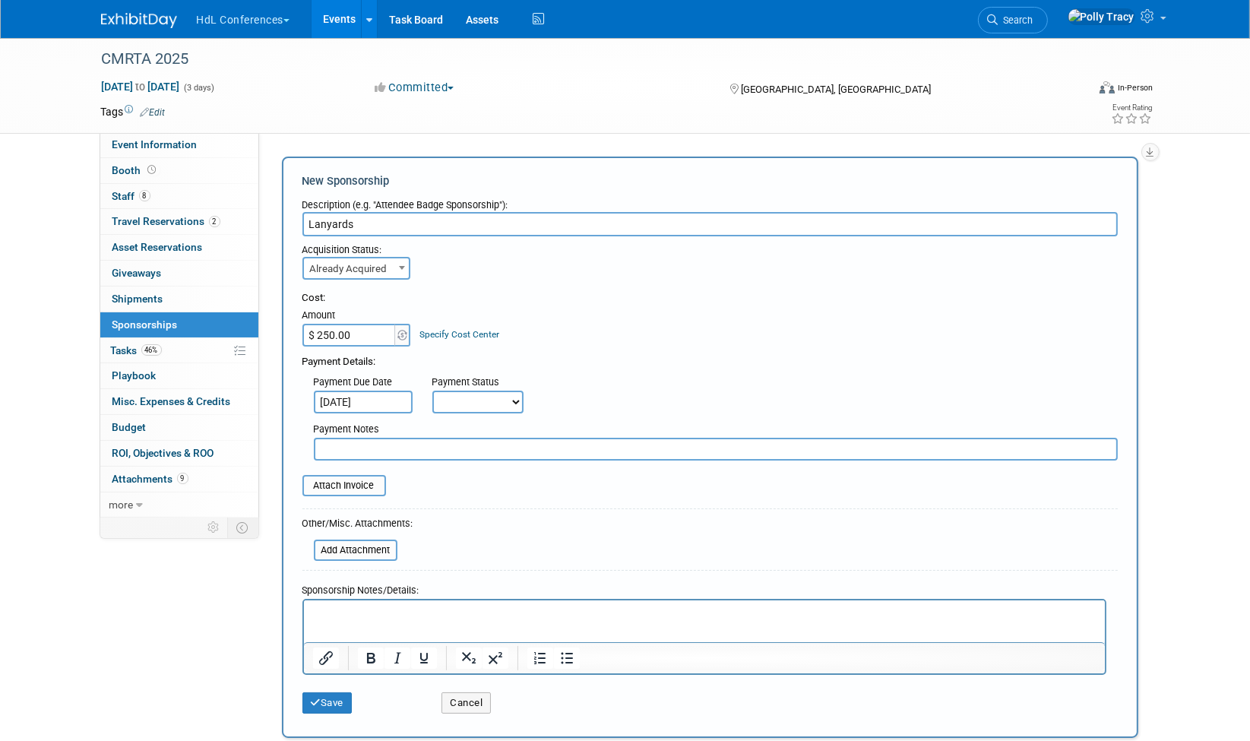
click at [488, 399] on select "Not Paid Yet Partially Paid Paid in Full" at bounding box center [477, 401] width 91 height 23
select select "1"
click at [432, 390] on select "Not Paid Yet Partially Paid Paid in Full" at bounding box center [477, 401] width 91 height 23
click at [333, 487] on input "file" at bounding box center [294, 485] width 181 height 18
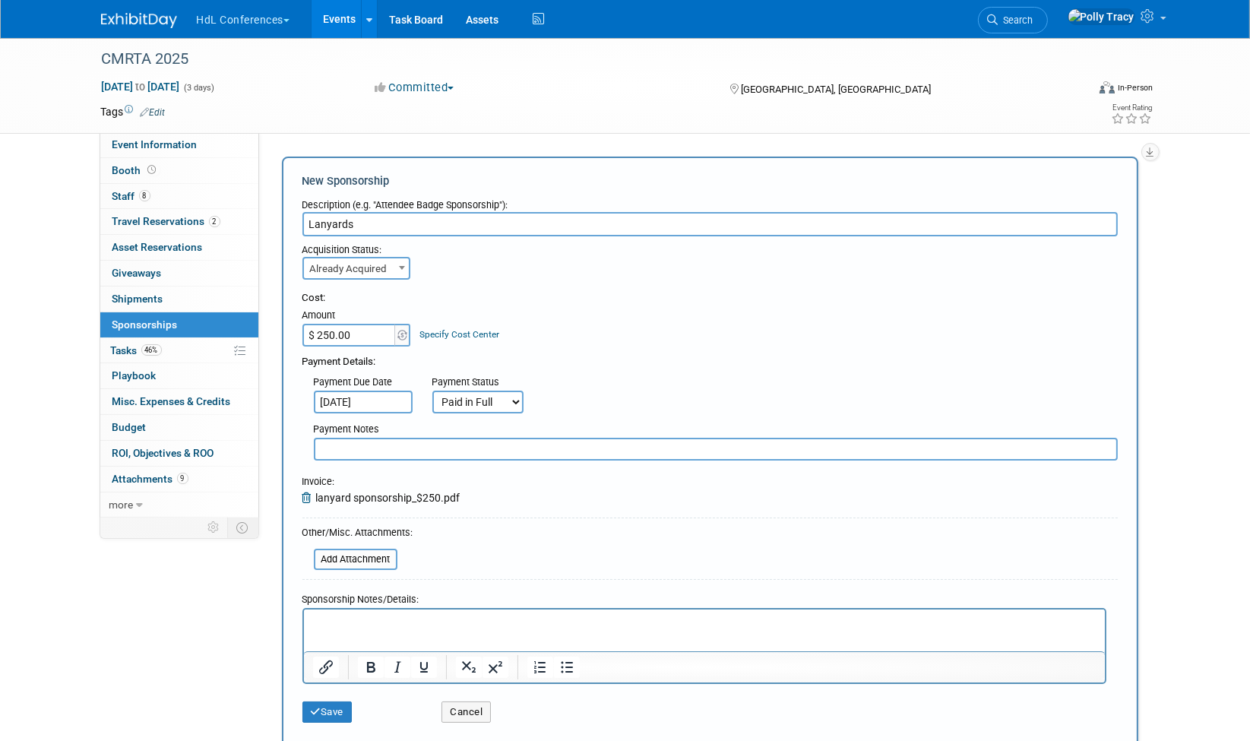
click at [383, 625] on p "Rich Text Area. Press ALT-0 for help." at bounding box center [703, 622] width 783 height 15
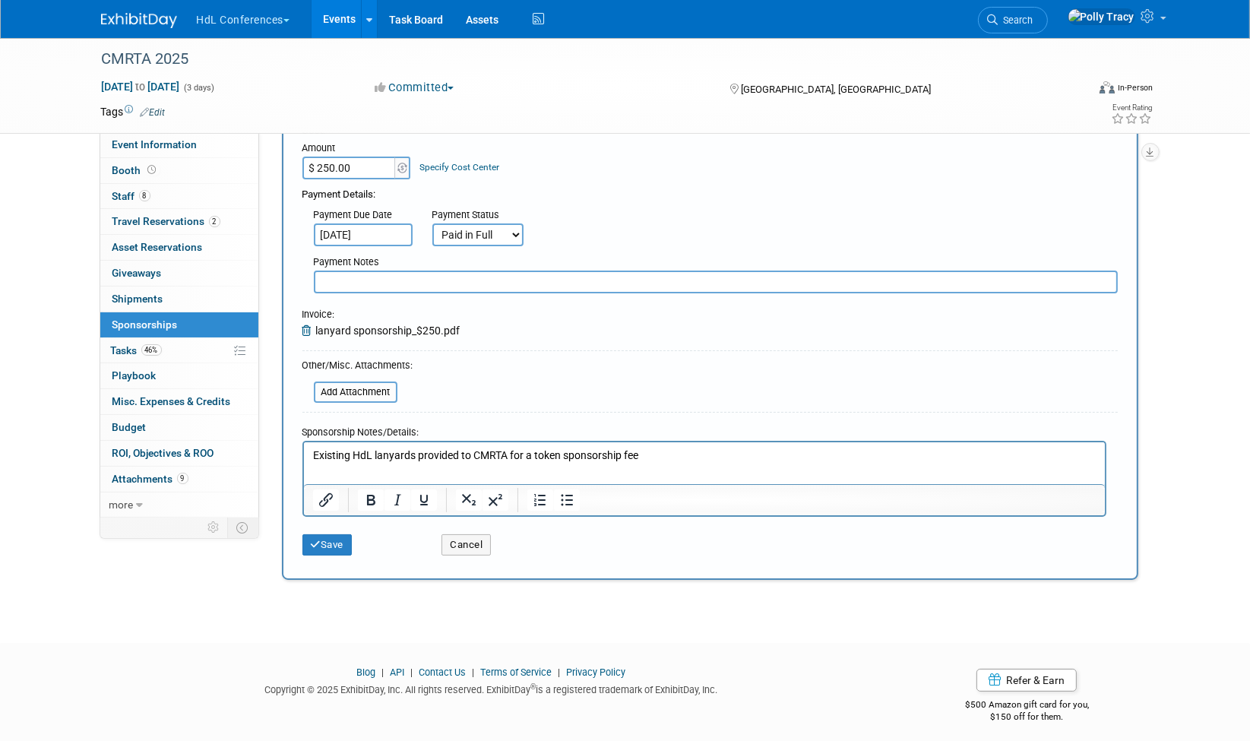
scroll to position [171, 0]
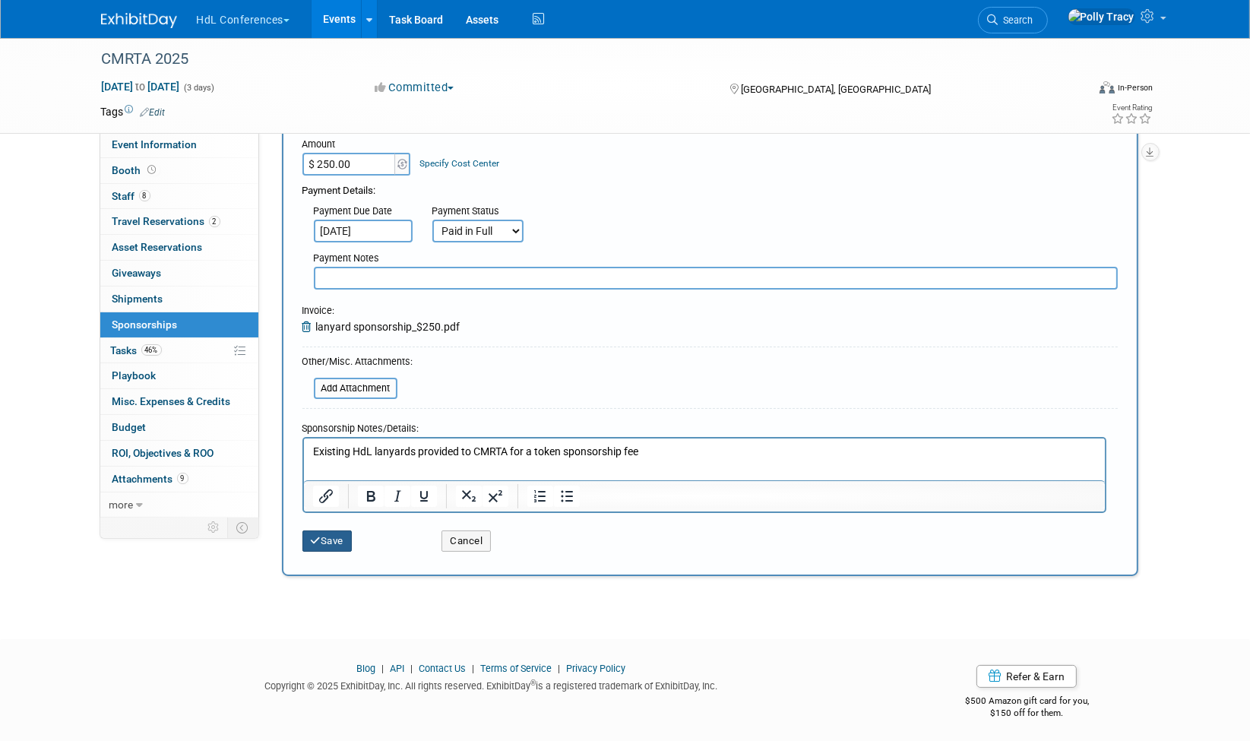
click at [317, 536] on icon "submit" at bounding box center [316, 541] width 11 height 10
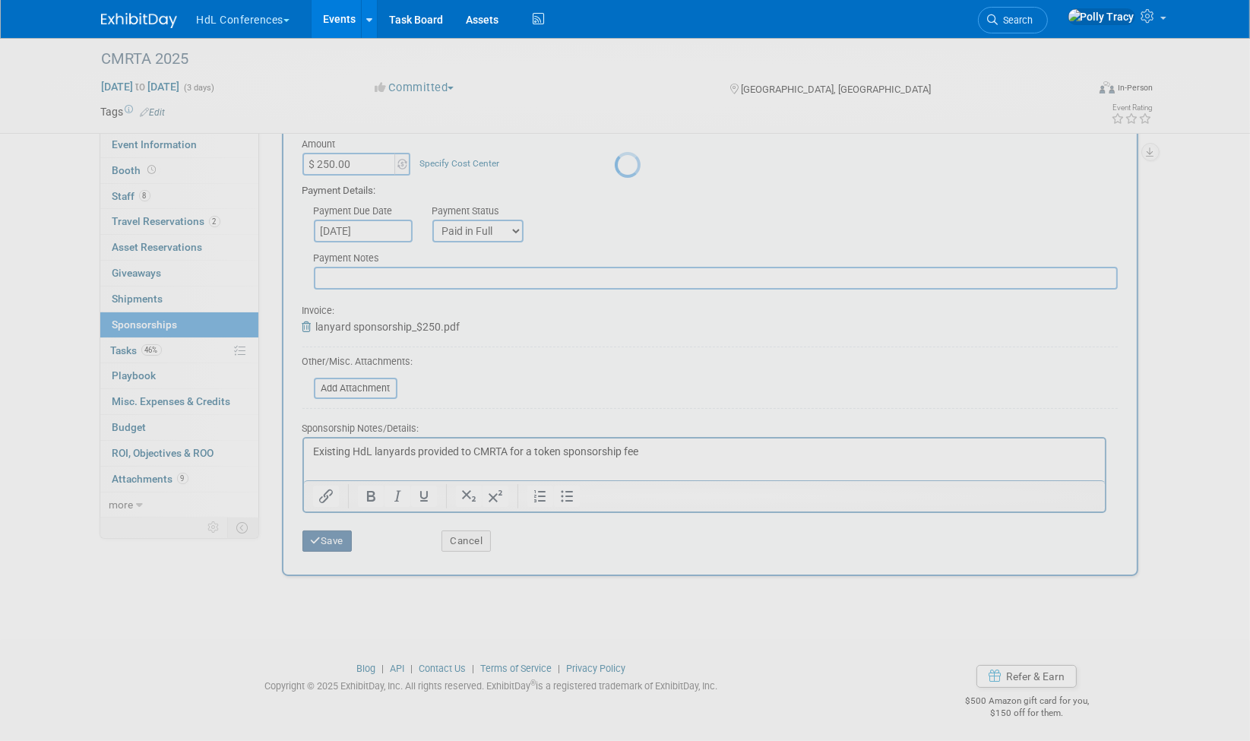
scroll to position [10, 0]
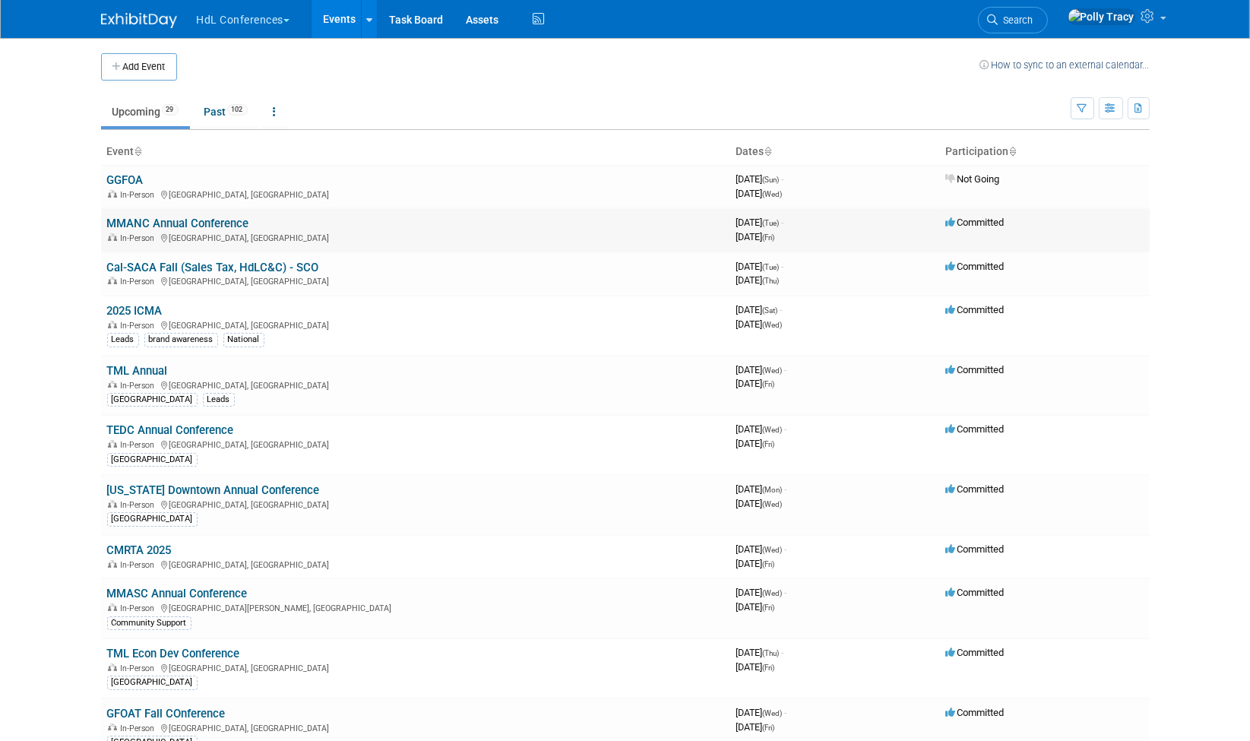
click at [153, 217] on link "MMANC Annual Conference" at bounding box center [178, 223] width 142 height 14
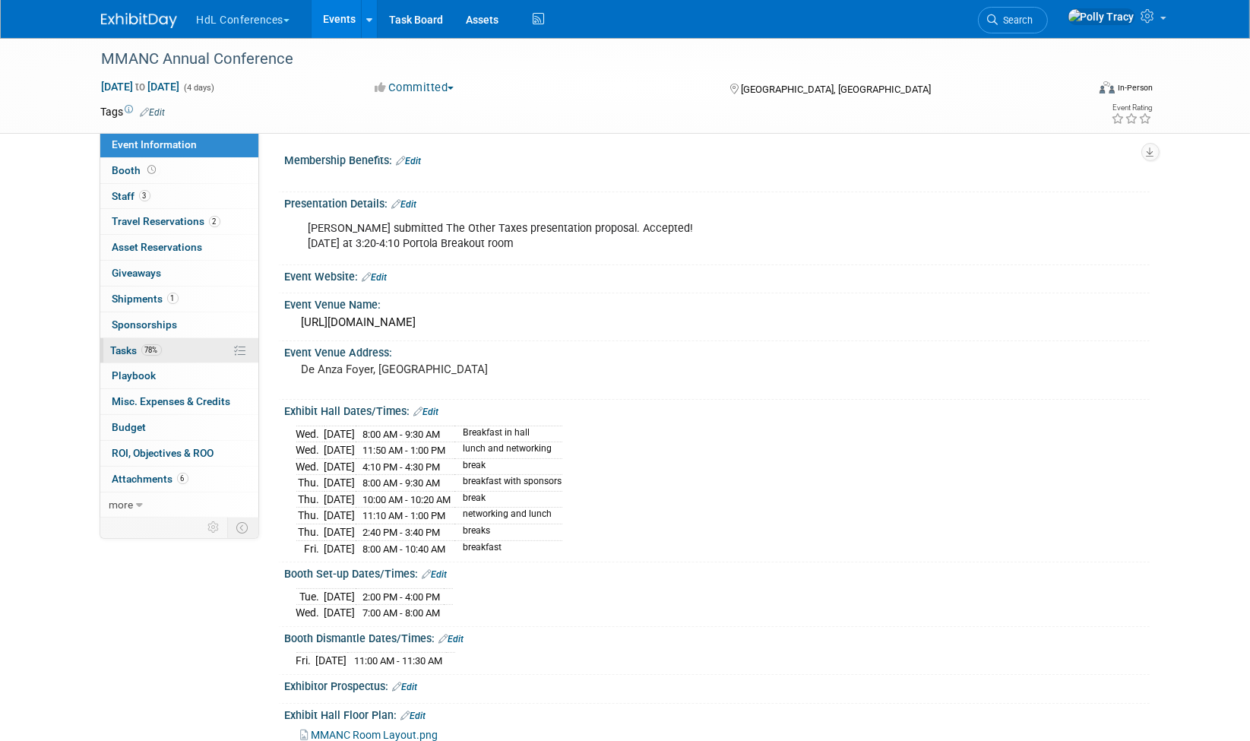
click at [126, 344] on span "Tasks 78%" at bounding box center [136, 350] width 51 height 12
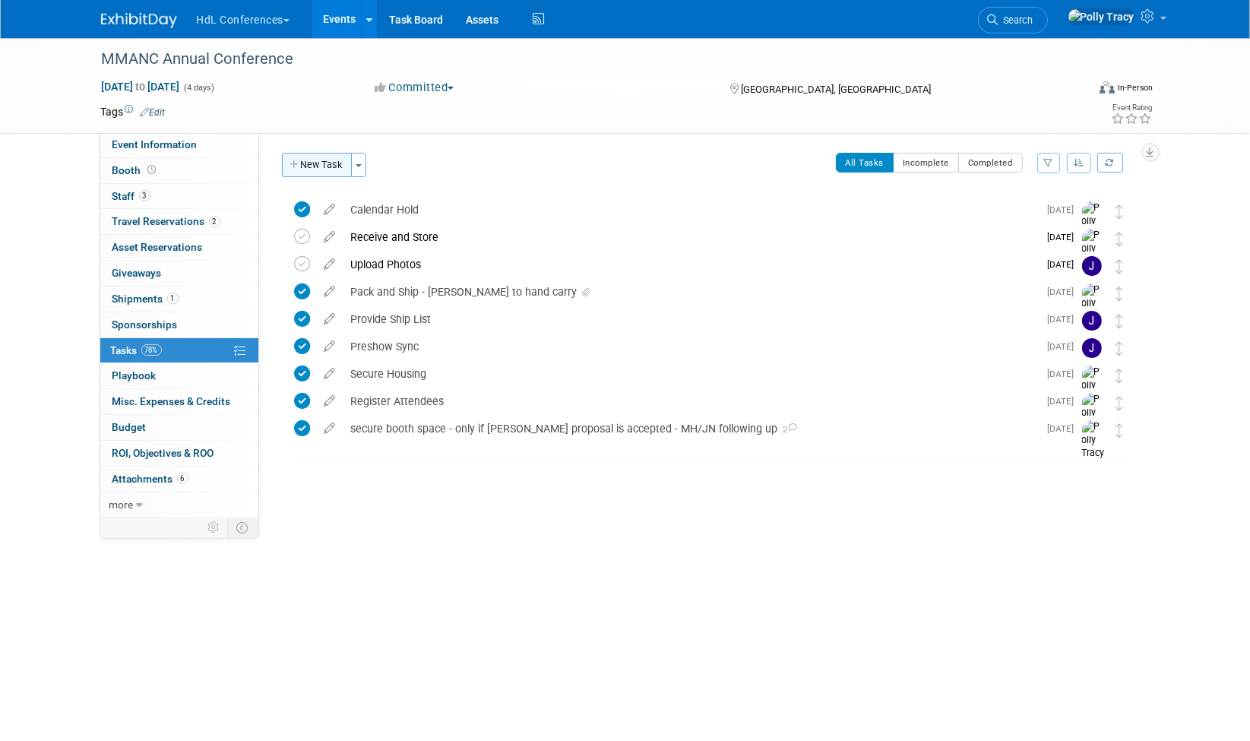
click at [308, 153] on button "New Task" at bounding box center [317, 165] width 70 height 24
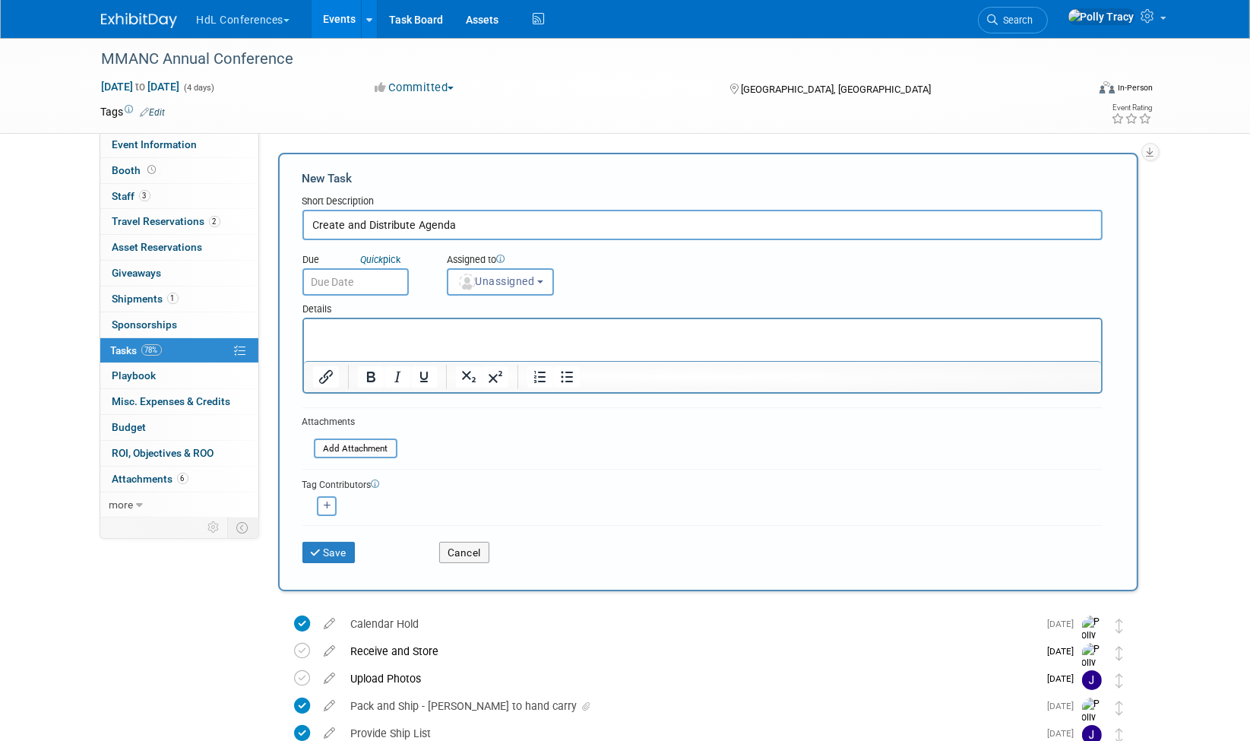
type input "Create and Distribute Agenda"
click at [351, 285] on input "text" at bounding box center [355, 281] width 106 height 27
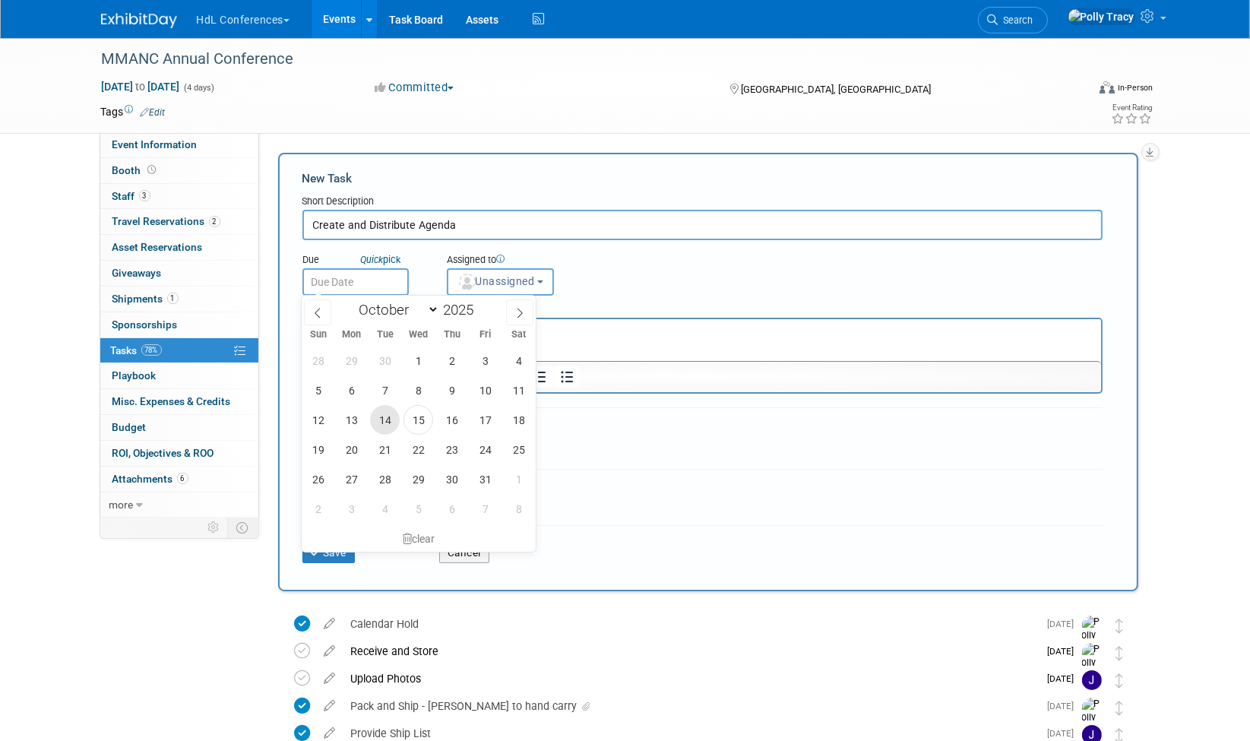
click at [381, 417] on span "14" at bounding box center [385, 420] width 30 height 30
type input "Oct 14, 2025"
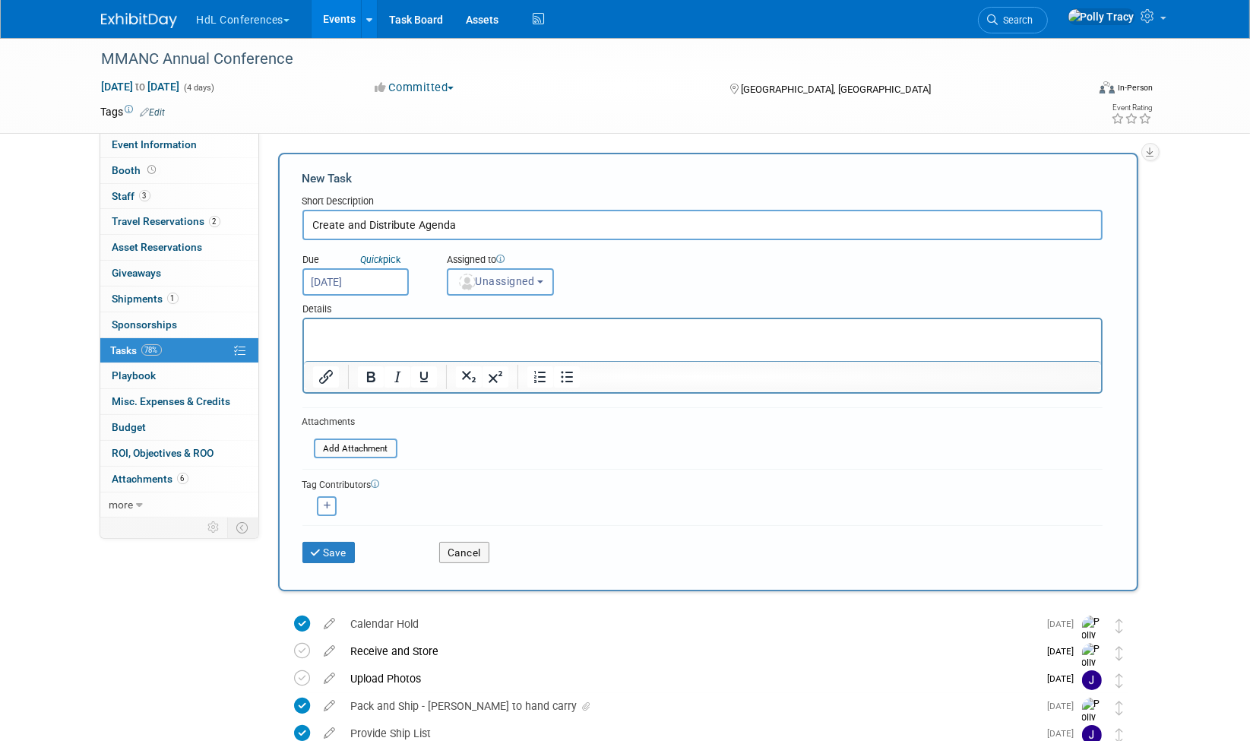
click at [505, 280] on span "Unassigned" at bounding box center [495, 281] width 77 height 12
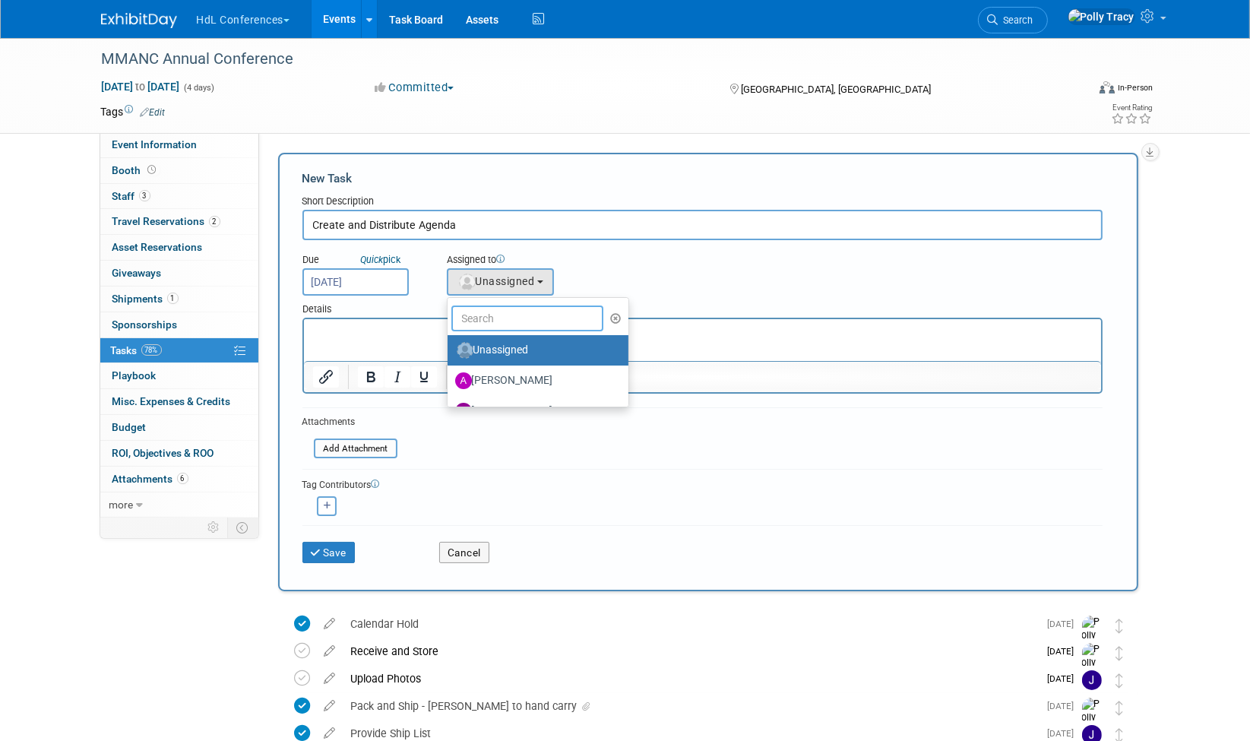
click at [518, 323] on input "text" at bounding box center [527, 318] width 152 height 26
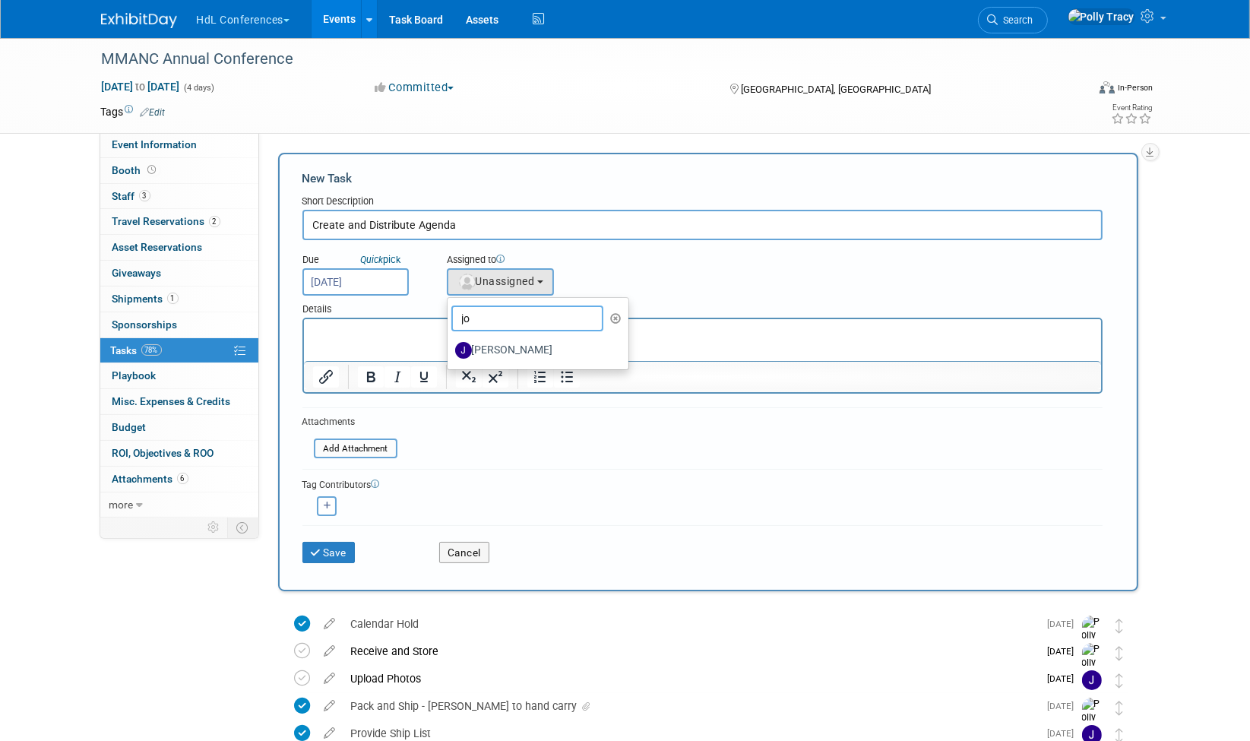
type input "jo"
click at [514, 349] on label "Johnny Nguyen" at bounding box center [534, 350] width 159 height 24
click at [450, 349] on input "Johnny Nguyen" at bounding box center [445, 348] width 10 height 10
select select "7ad0ca50-c2e1-45ff-affb-70136651c9ce"
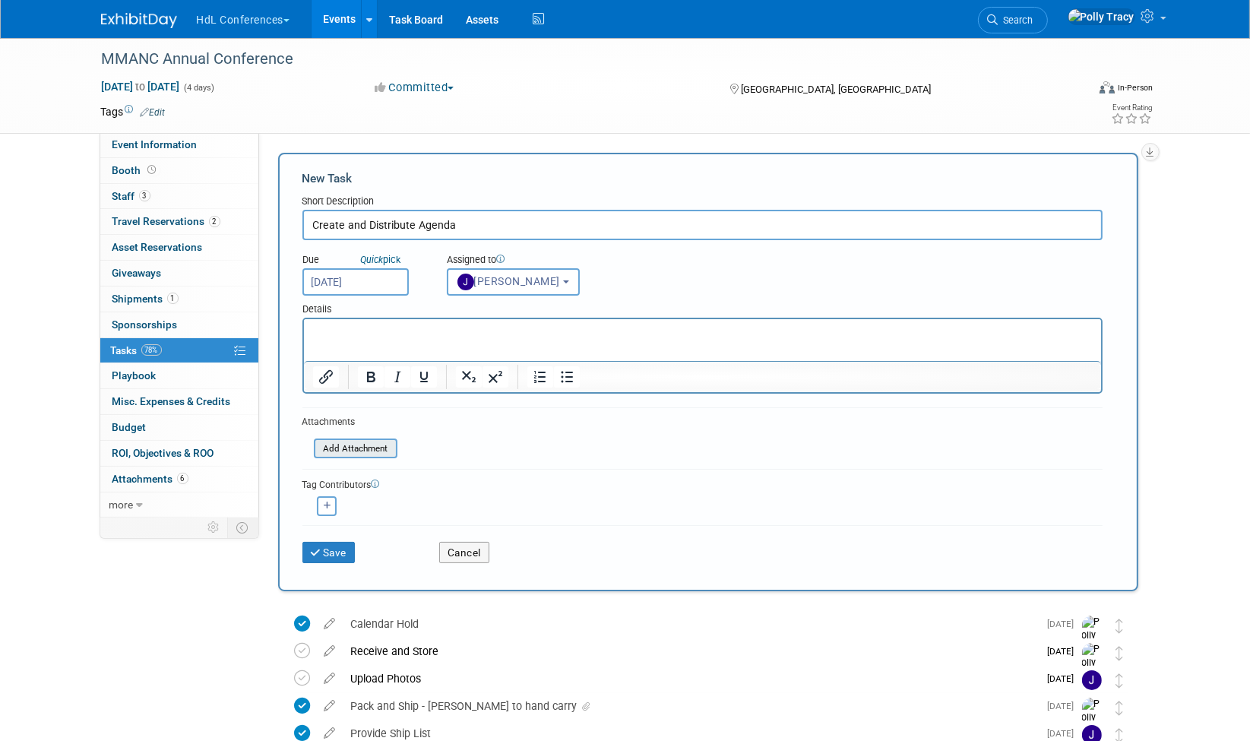
click at [359, 451] on input "file" at bounding box center [305, 448] width 181 height 17
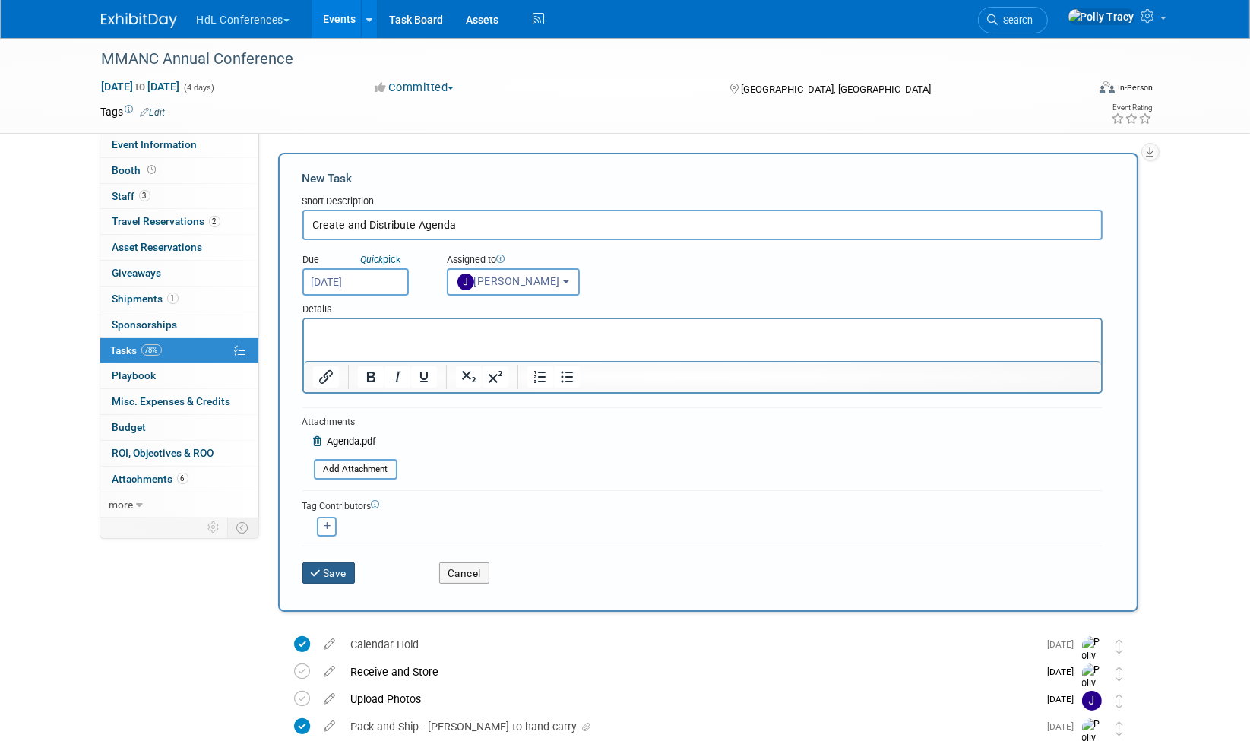
click at [340, 564] on button "Save" at bounding box center [328, 572] width 53 height 21
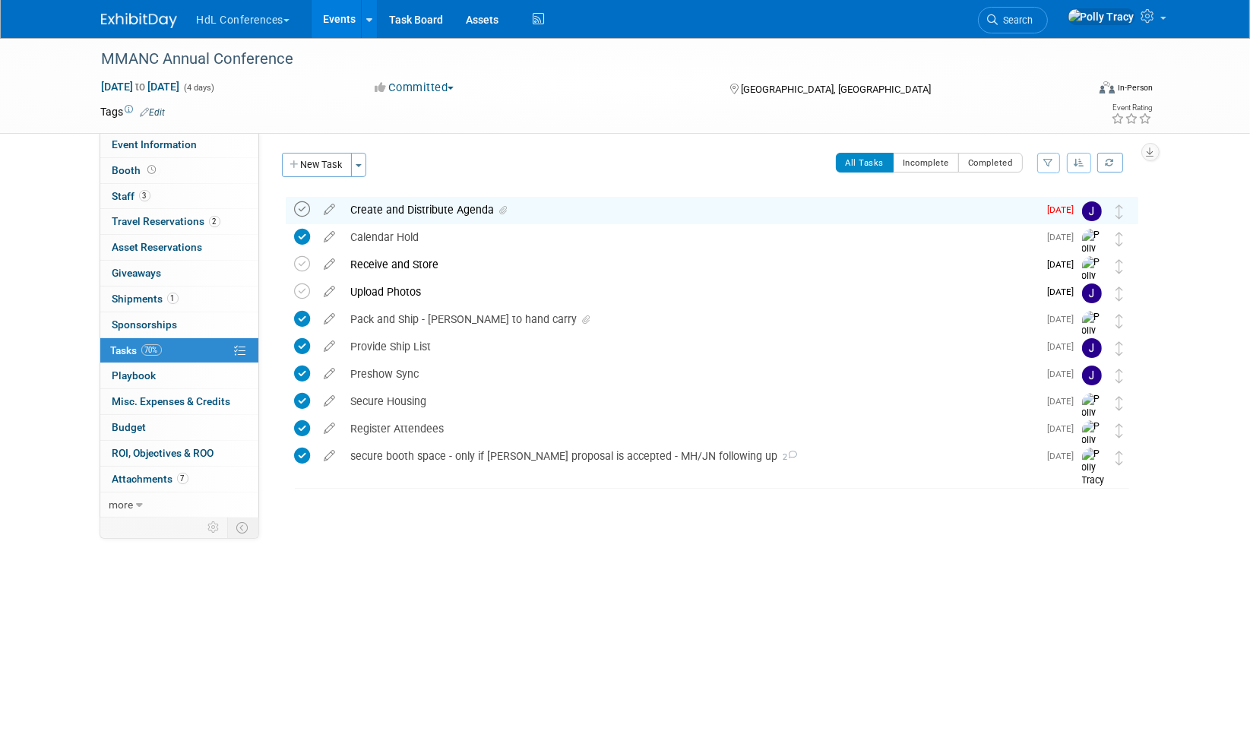
click at [302, 208] on icon at bounding box center [303, 209] width 16 height 16
